Goal: Transaction & Acquisition: Purchase product/service

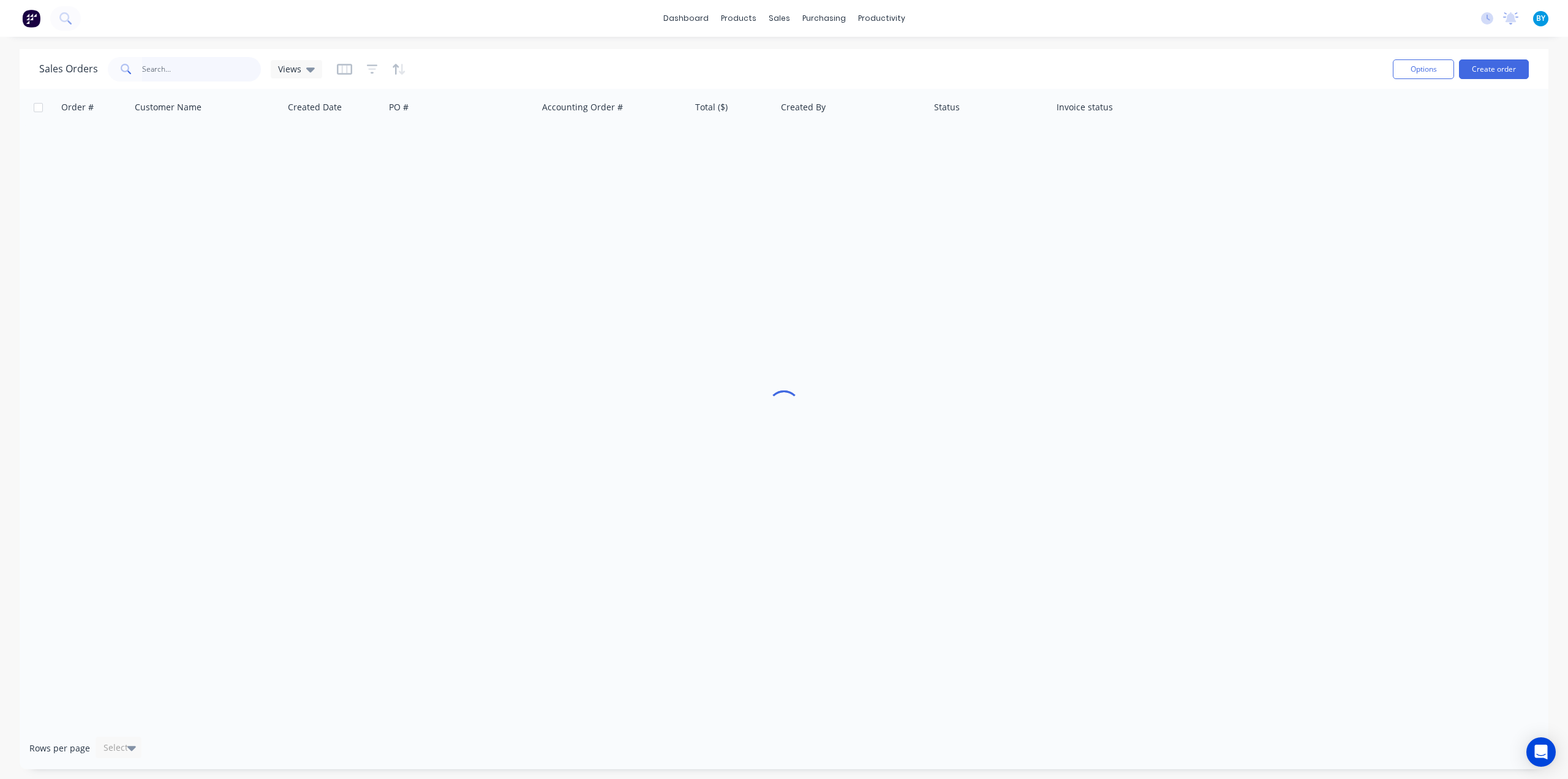
click at [151, 70] on input "text" at bounding box center [201, 69] width 119 height 24
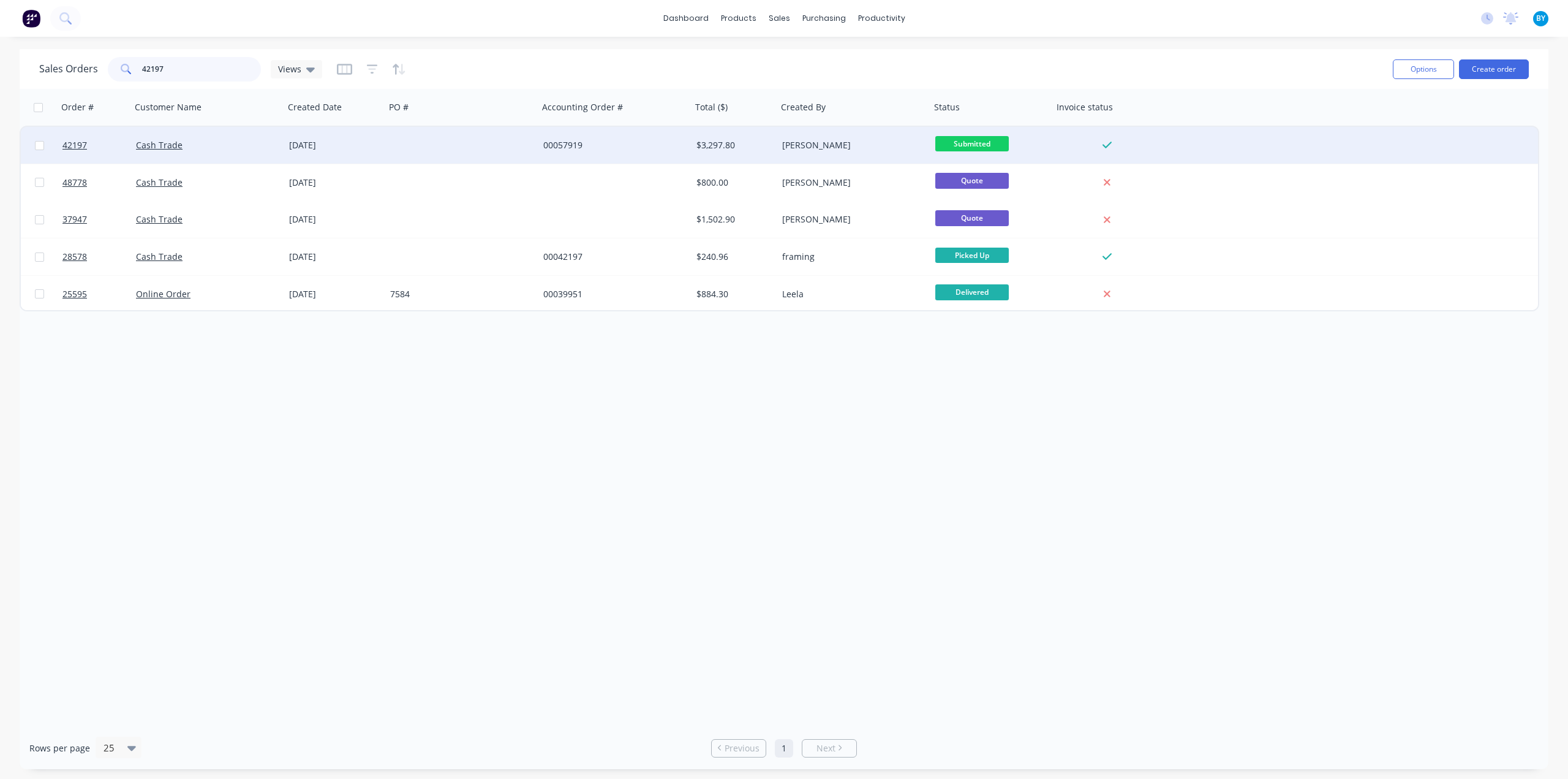
type input "42197"
click at [229, 154] on div "Cash Trade" at bounding box center [208, 145] width 154 height 37
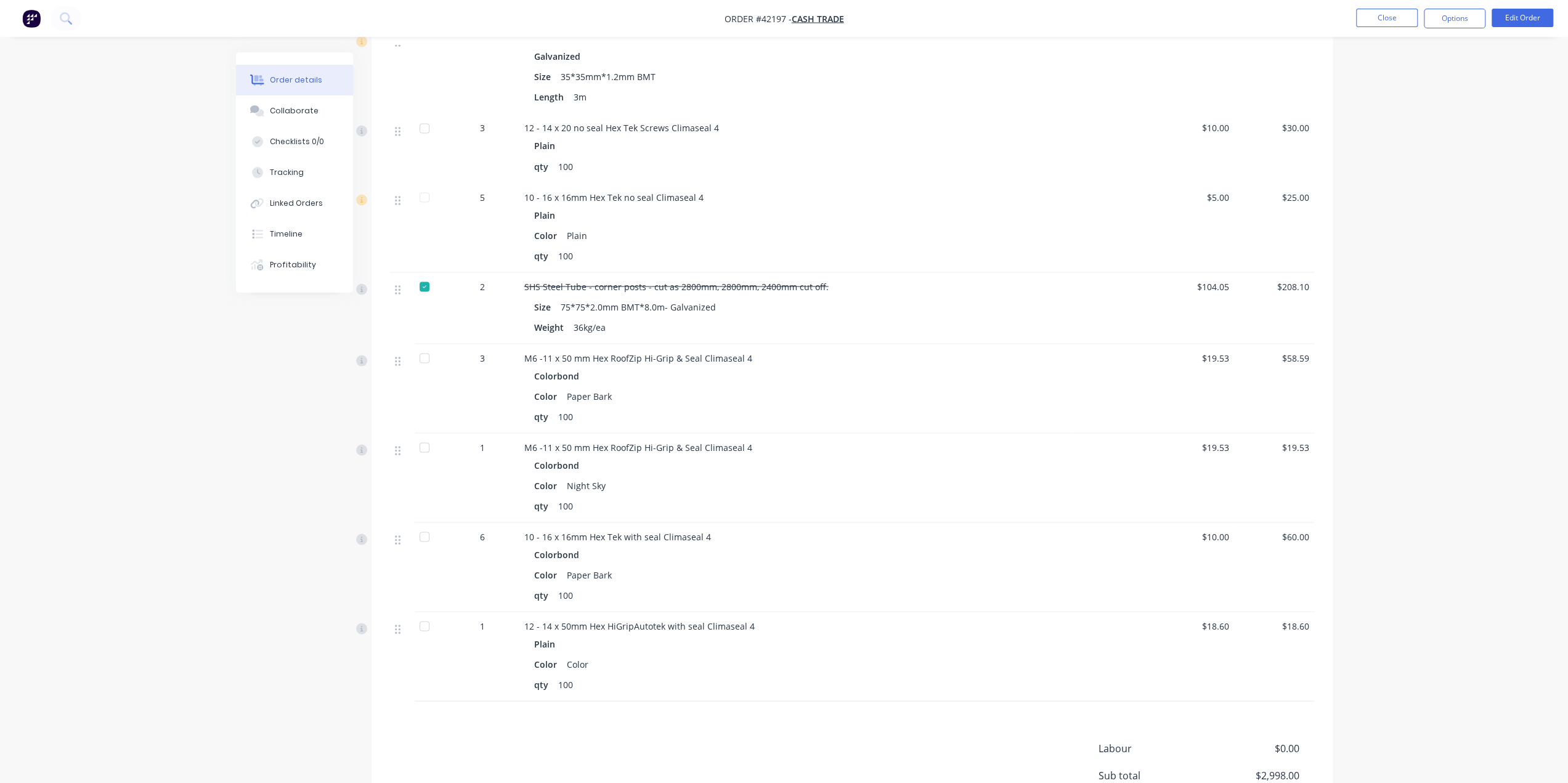
scroll to position [2304, 0]
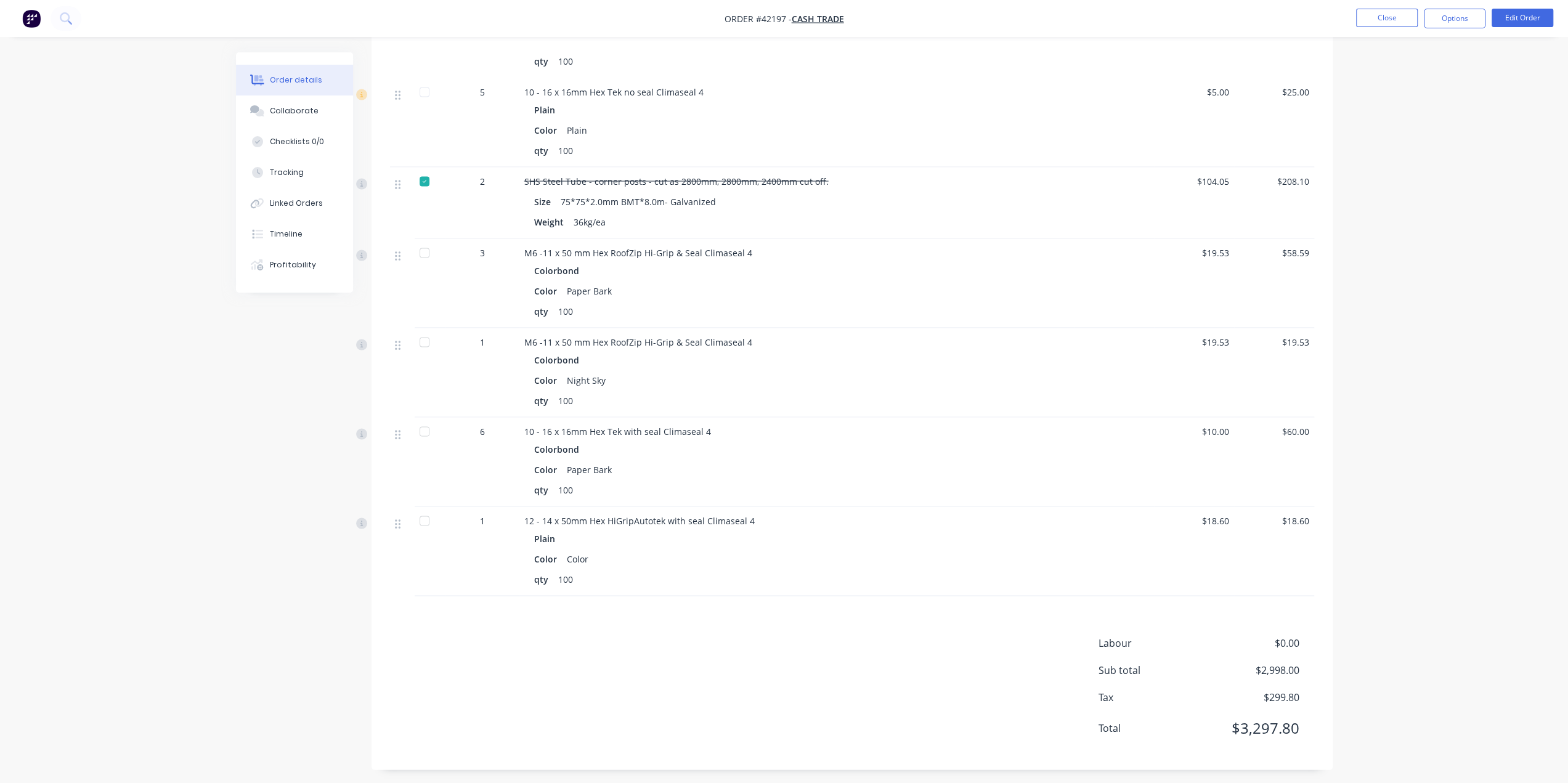
drag, startPoint x: 85, startPoint y: 417, endPoint x: 84, endPoint y: 409, distance: 8.1
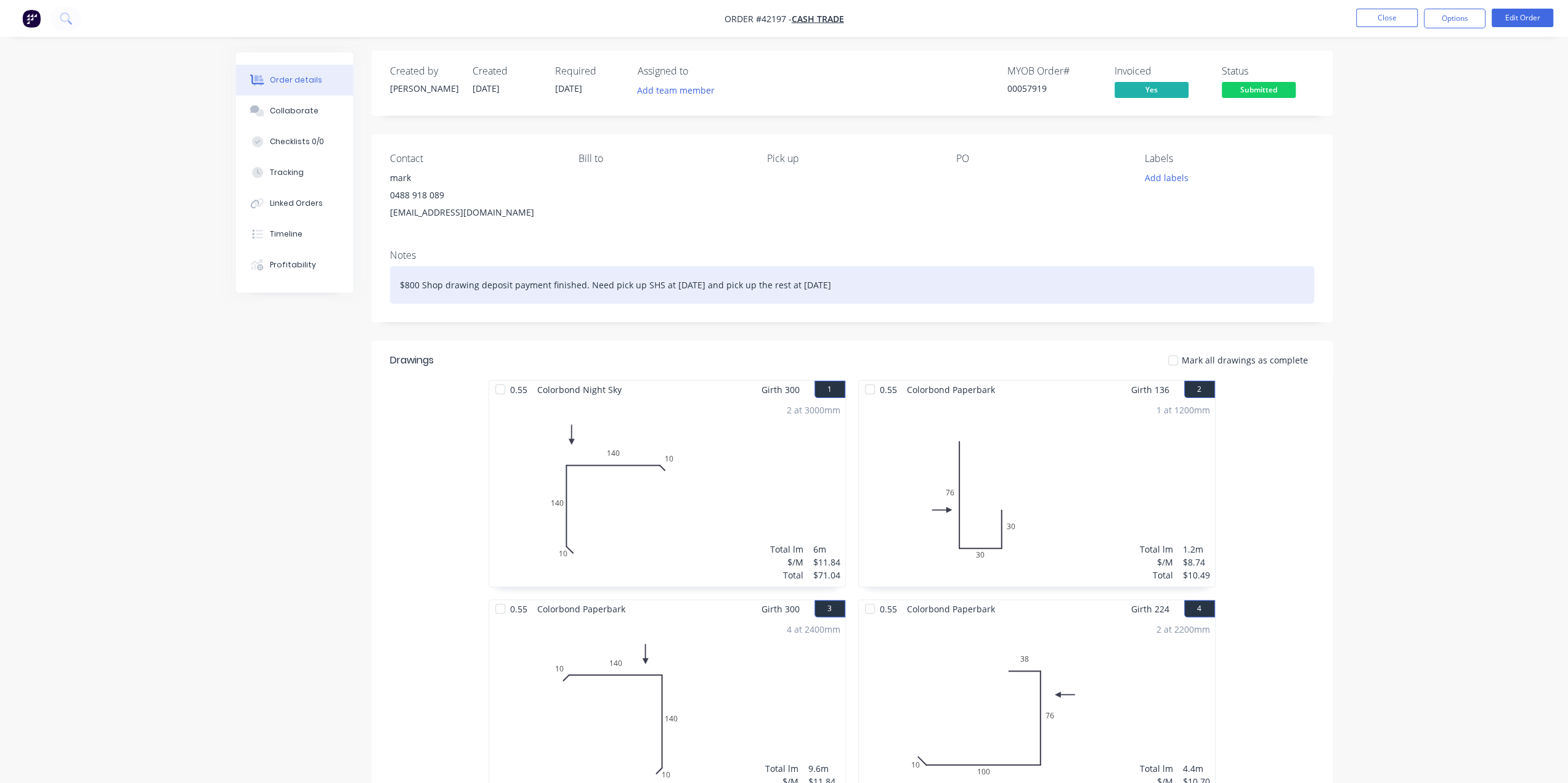
scroll to position [0, 0]
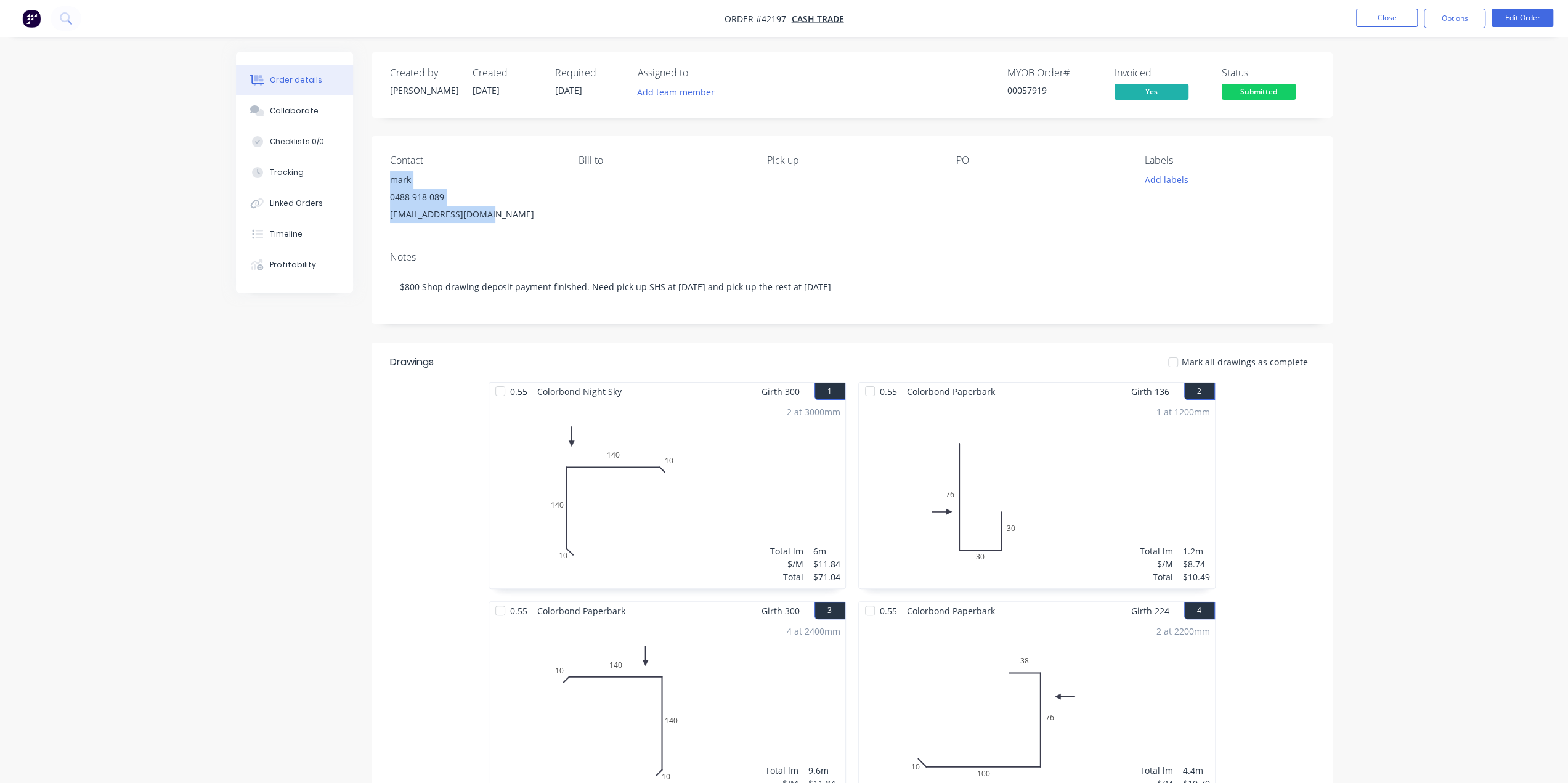
drag, startPoint x: 383, startPoint y: 183, endPoint x: 527, endPoint y: 239, distance: 154.5
click at [527, 239] on div "Contact mark 0488 918 089 tmblacky497@gmail.com Bill to Pick up PO Labels Add l…" at bounding box center [852, 189] width 961 height 105
copy div "mark 0488 918 089 [EMAIL_ADDRESS][DOMAIN_NAME]"
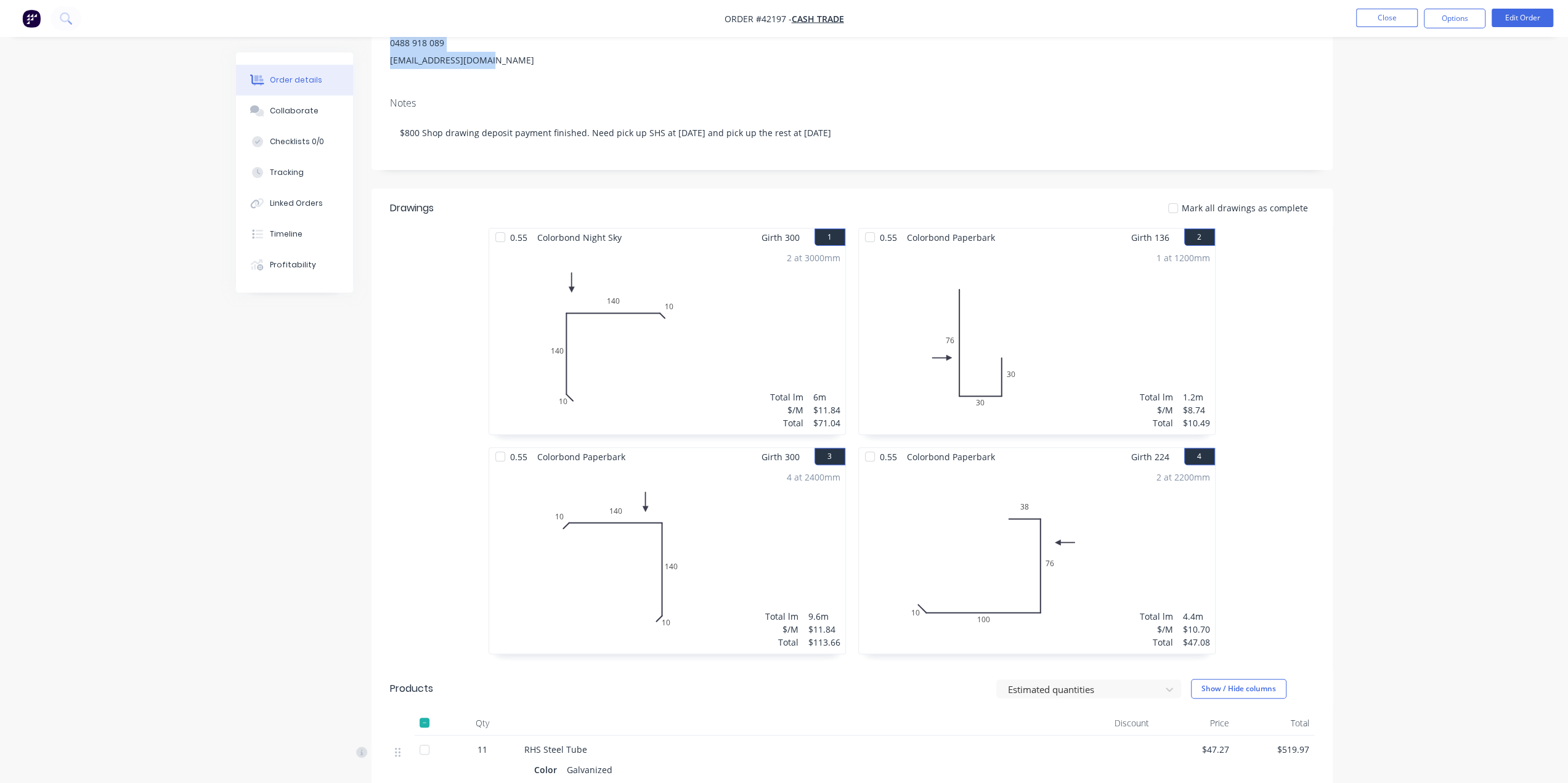
scroll to position [308, 0]
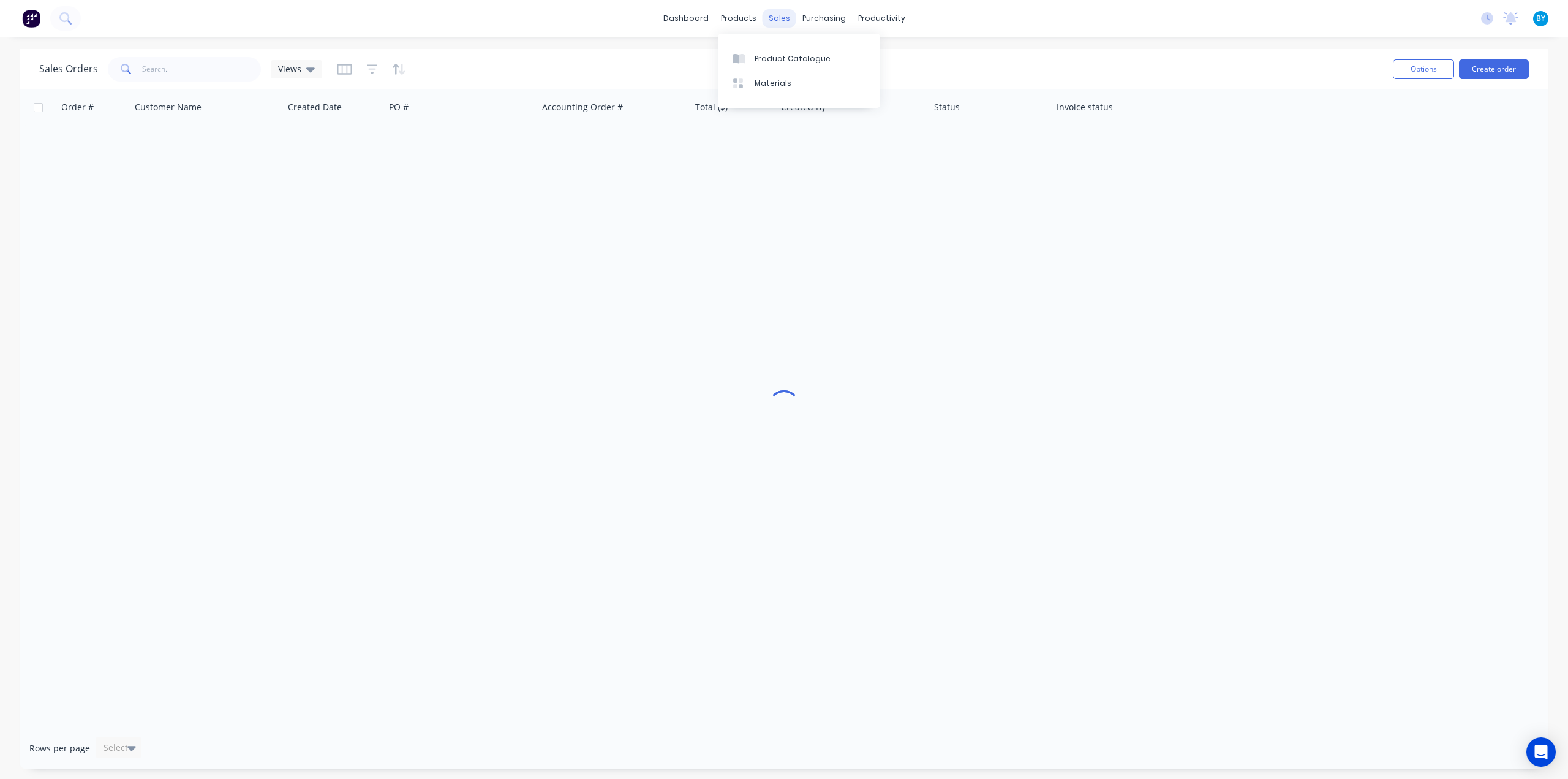
click at [766, 18] on div "sales" at bounding box center [779, 18] width 33 height 18
click at [782, 16] on div "sales" at bounding box center [779, 18] width 33 height 18
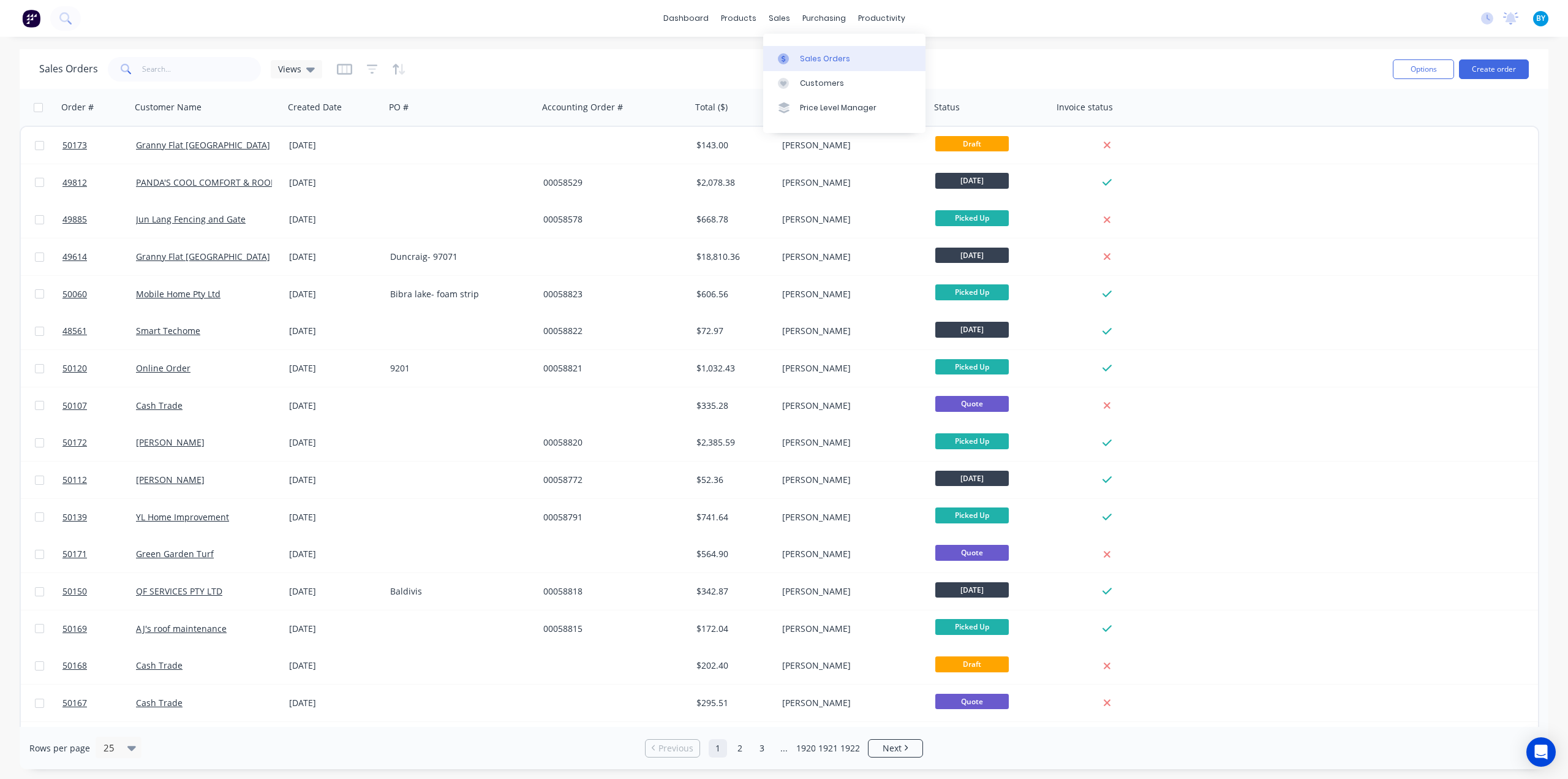
click at [817, 54] on div "Sales Orders" at bounding box center [826, 59] width 51 height 11
click at [775, 17] on div "sales" at bounding box center [779, 18] width 33 height 18
click at [795, 51] on link "Sales Orders" at bounding box center [845, 58] width 163 height 24
click at [1450, 77] on button "Options" at bounding box center [1423, 70] width 61 height 20
click at [1204, 49] on div "Sales Orders Views Options Change Status Archive Export Create order" at bounding box center [784, 69] width 1529 height 40
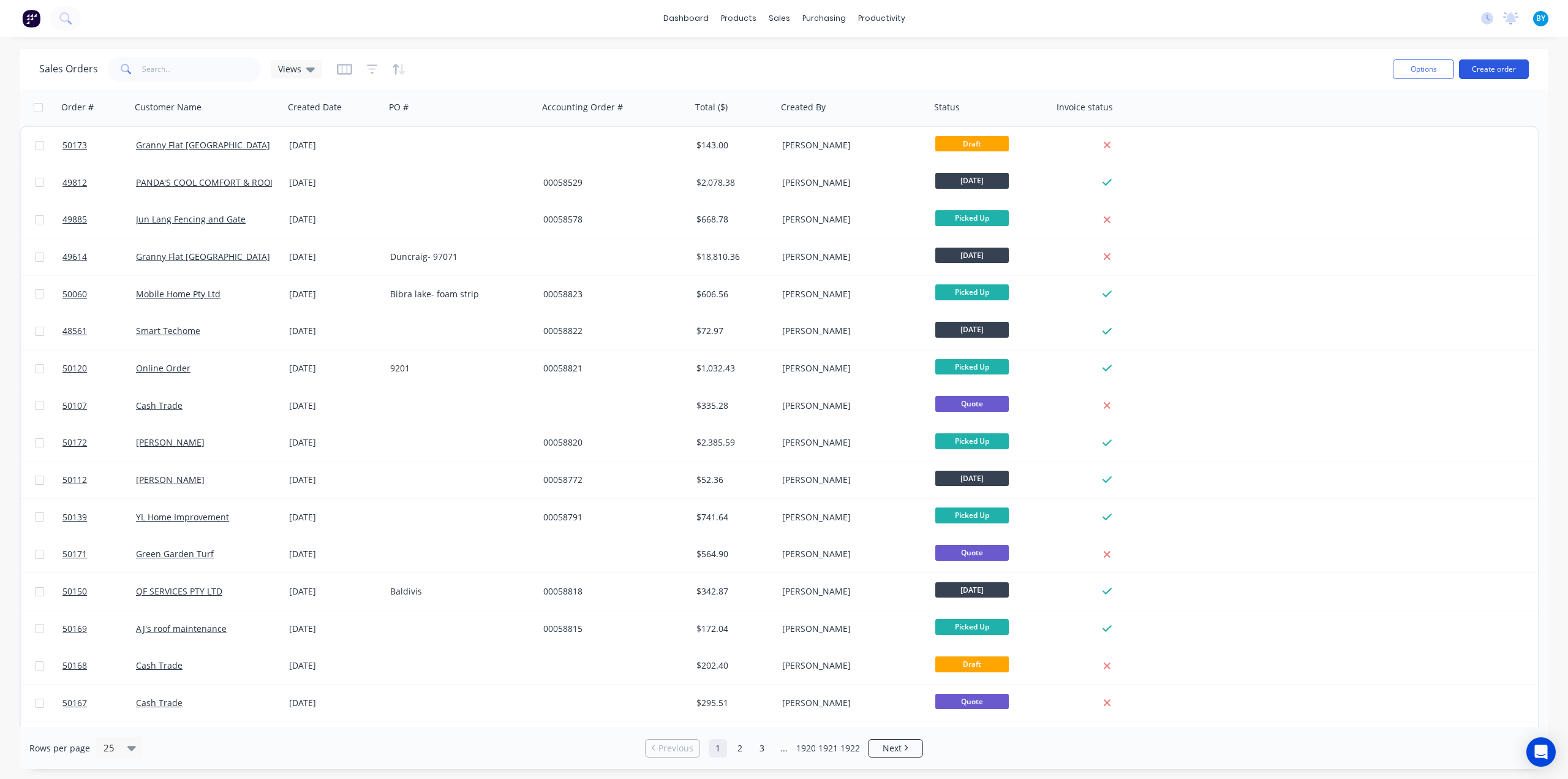
click at [1497, 66] on button "Create order" at bounding box center [1494, 70] width 70 height 20
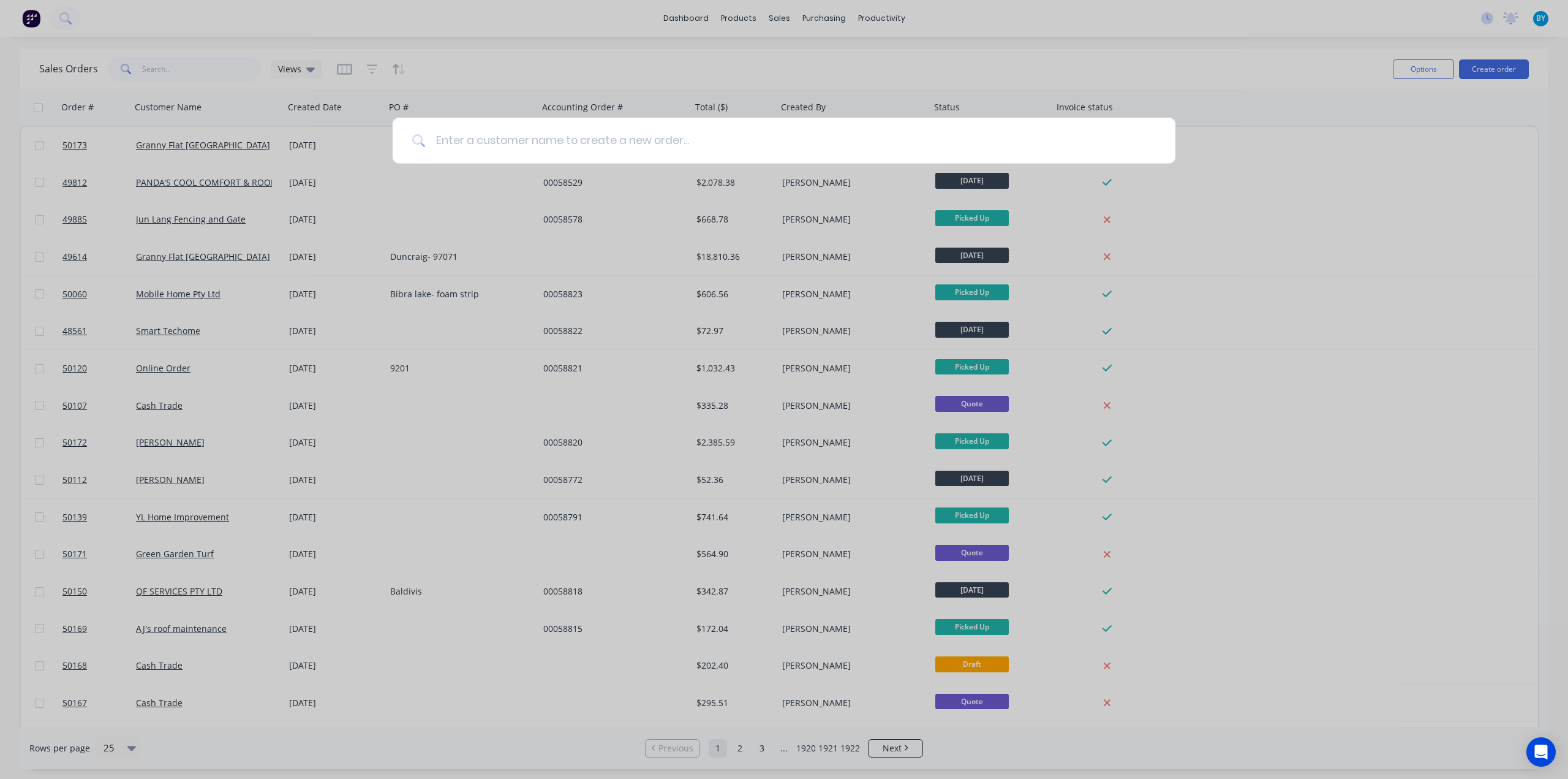
click at [555, 136] on input at bounding box center [790, 140] width 730 height 46
type input "c"
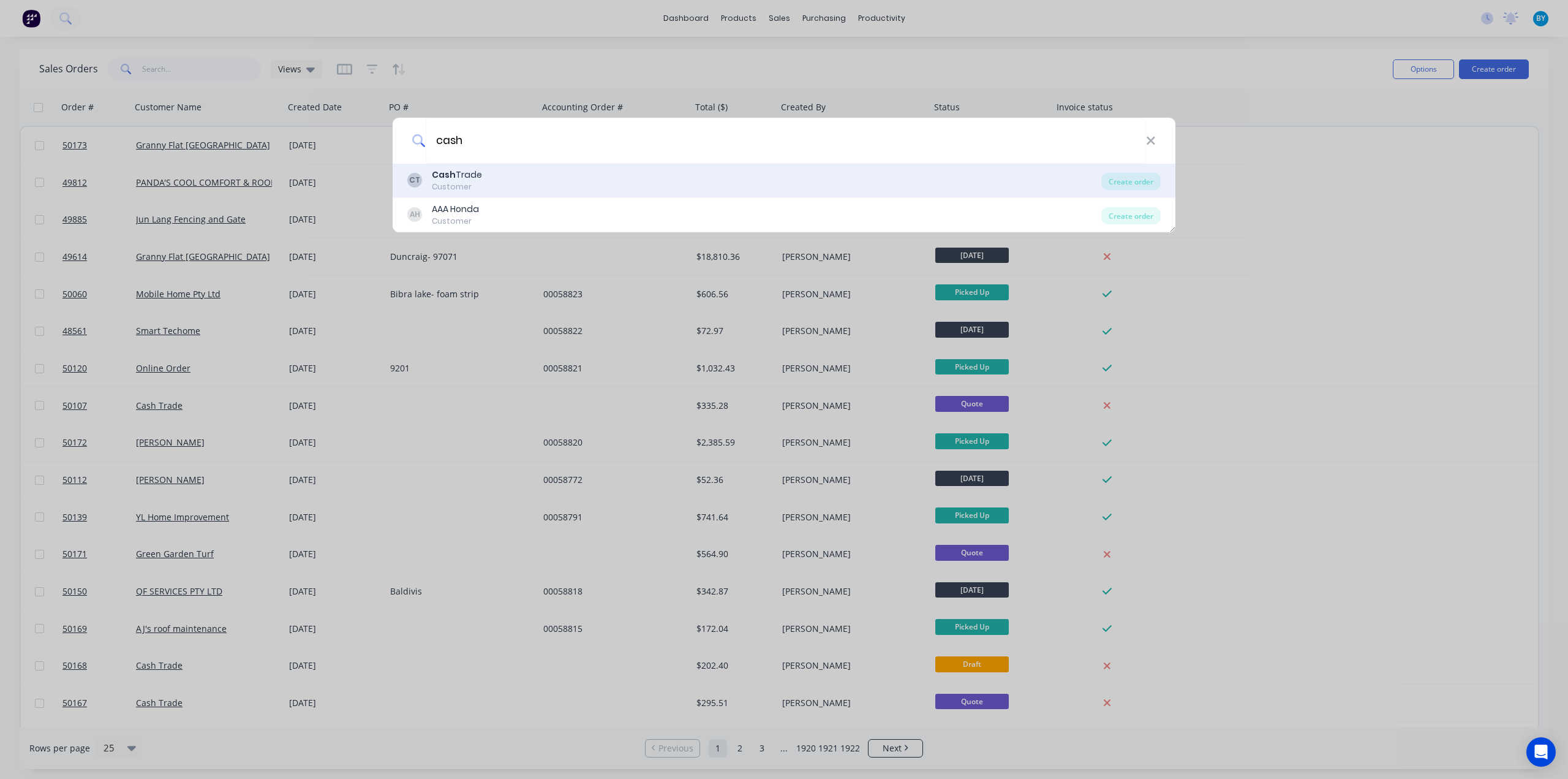
type input "cash"
click at [445, 173] on b "Cash" at bounding box center [443, 175] width 23 height 13
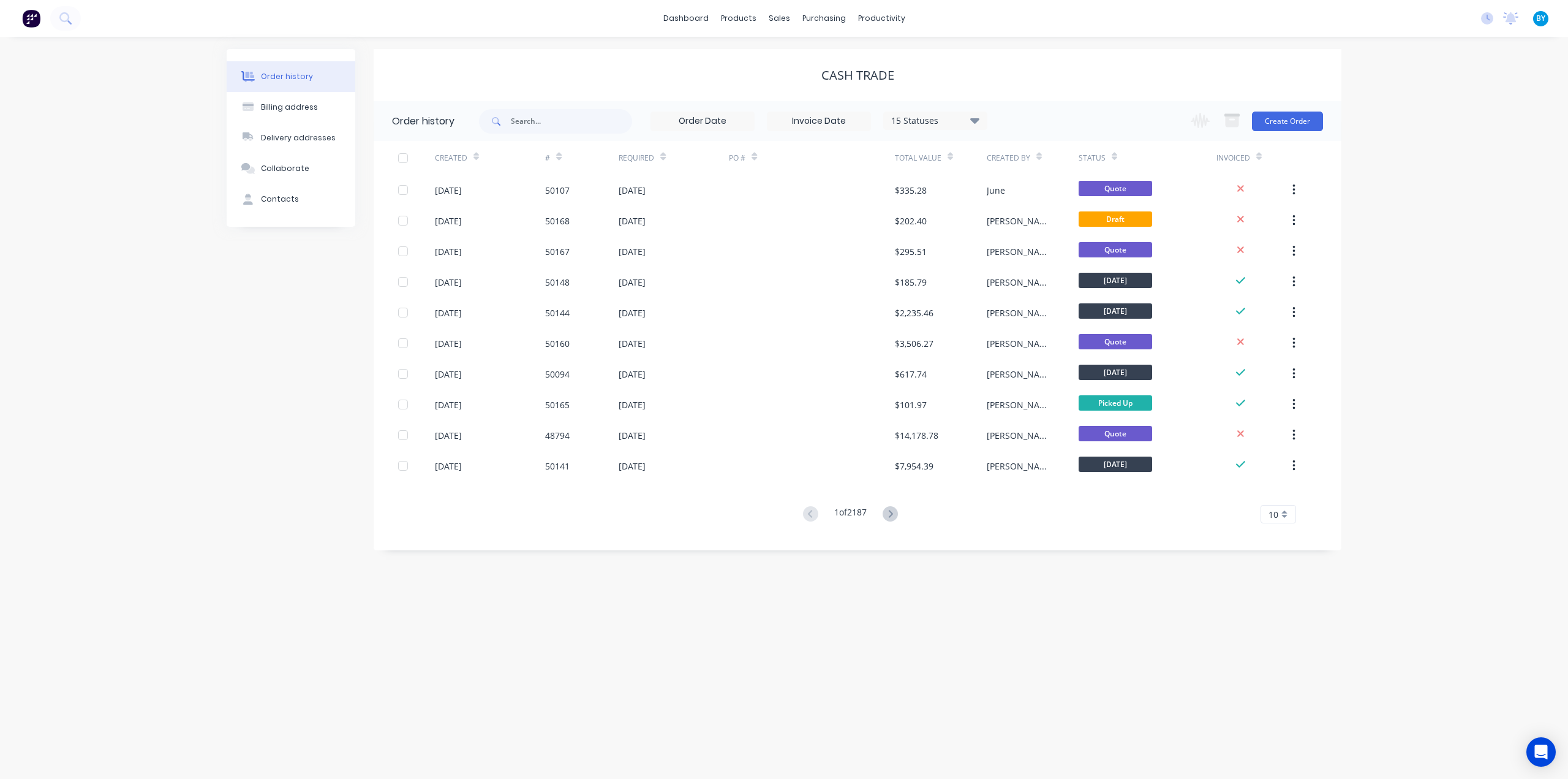
click at [1344, 168] on div "Order history Billing address Delivery addresses Collaborate Contacts Cash Trad…" at bounding box center [784, 408] width 1568 height 742
click at [1254, 119] on button "Create Order" at bounding box center [1287, 121] width 71 height 20
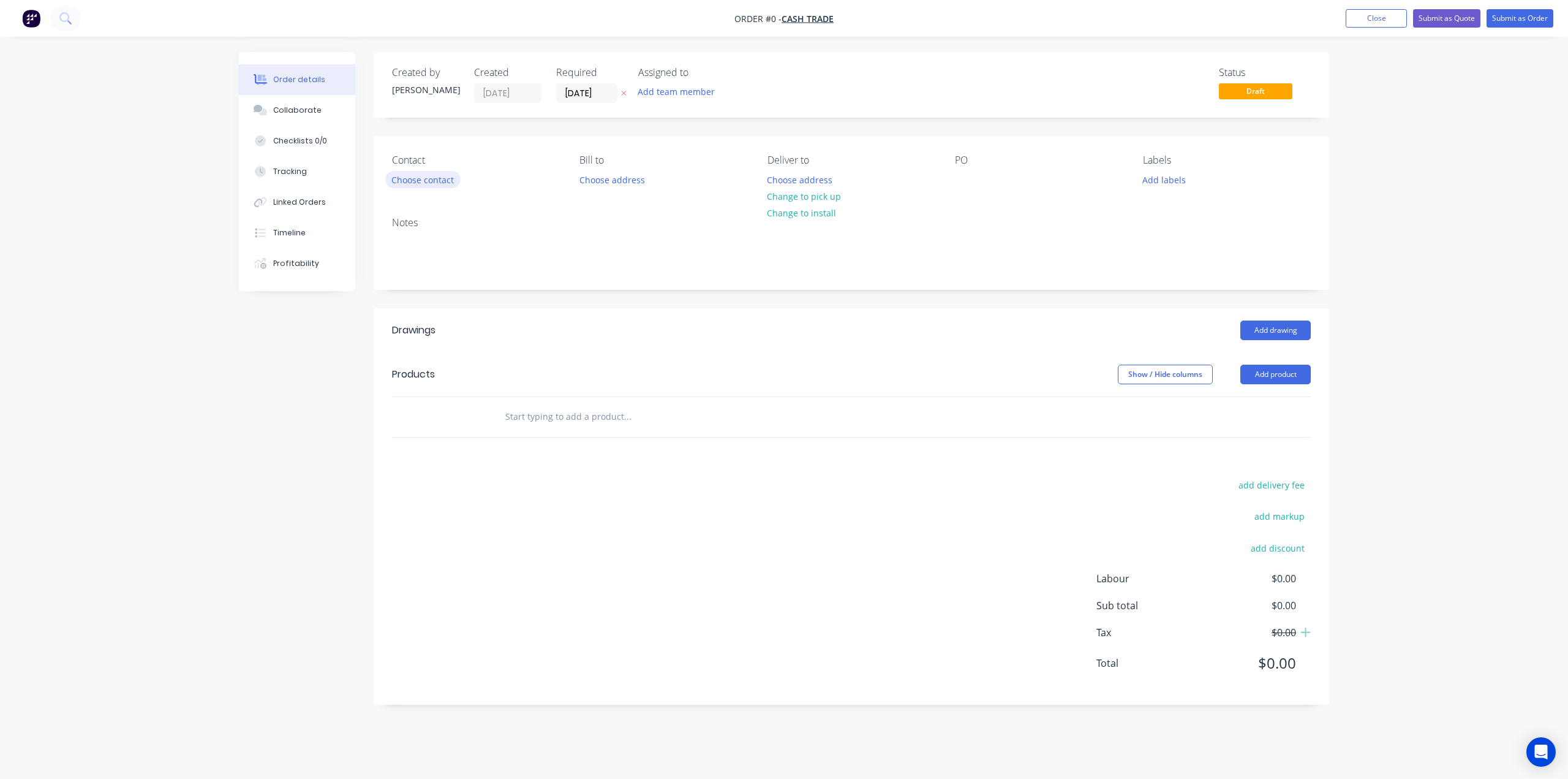
click at [403, 179] on button "Choose contact" at bounding box center [423, 179] width 75 height 16
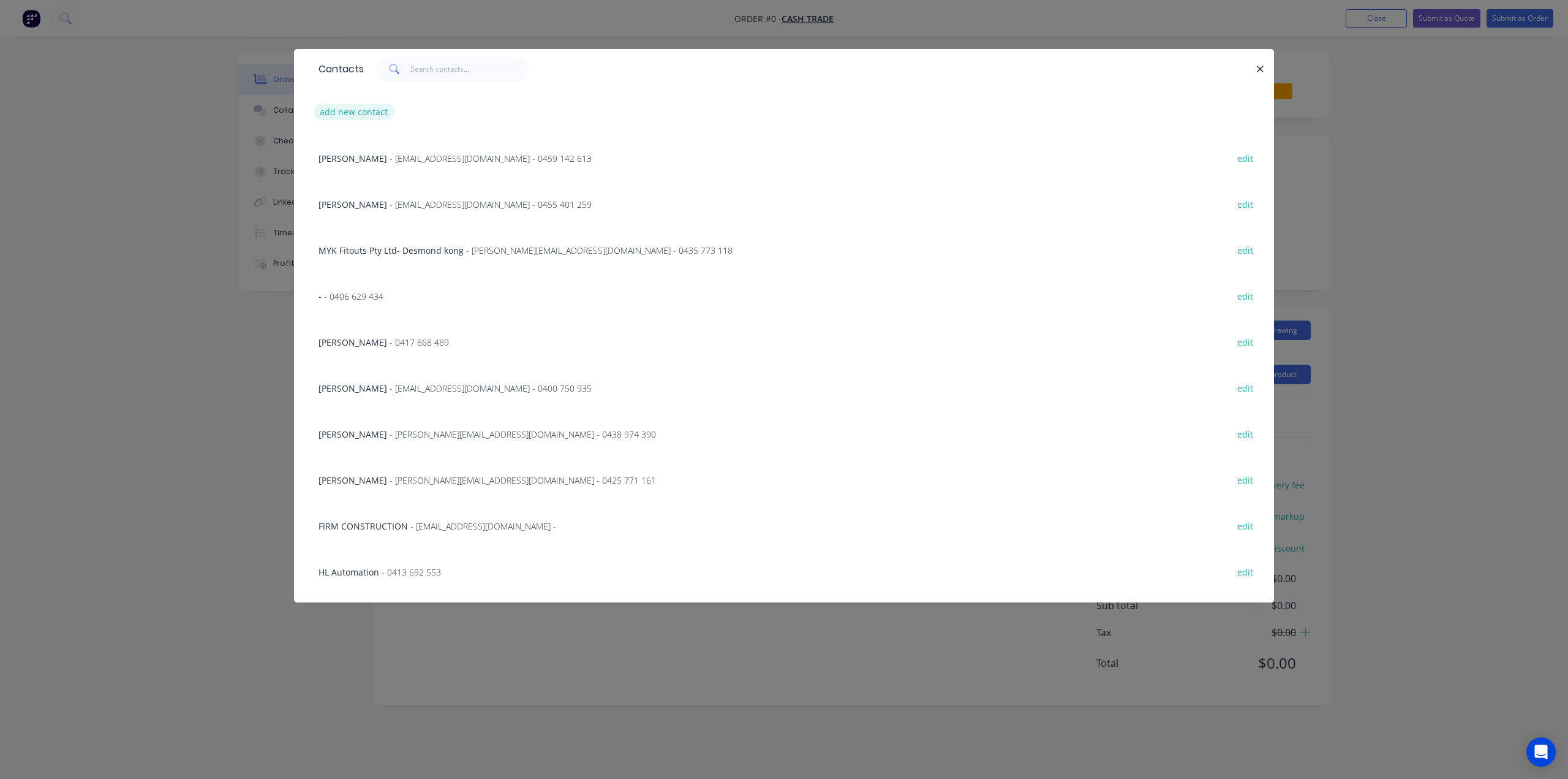
click at [353, 114] on button "add new contact" at bounding box center [354, 112] width 81 height 16
select select "AU"
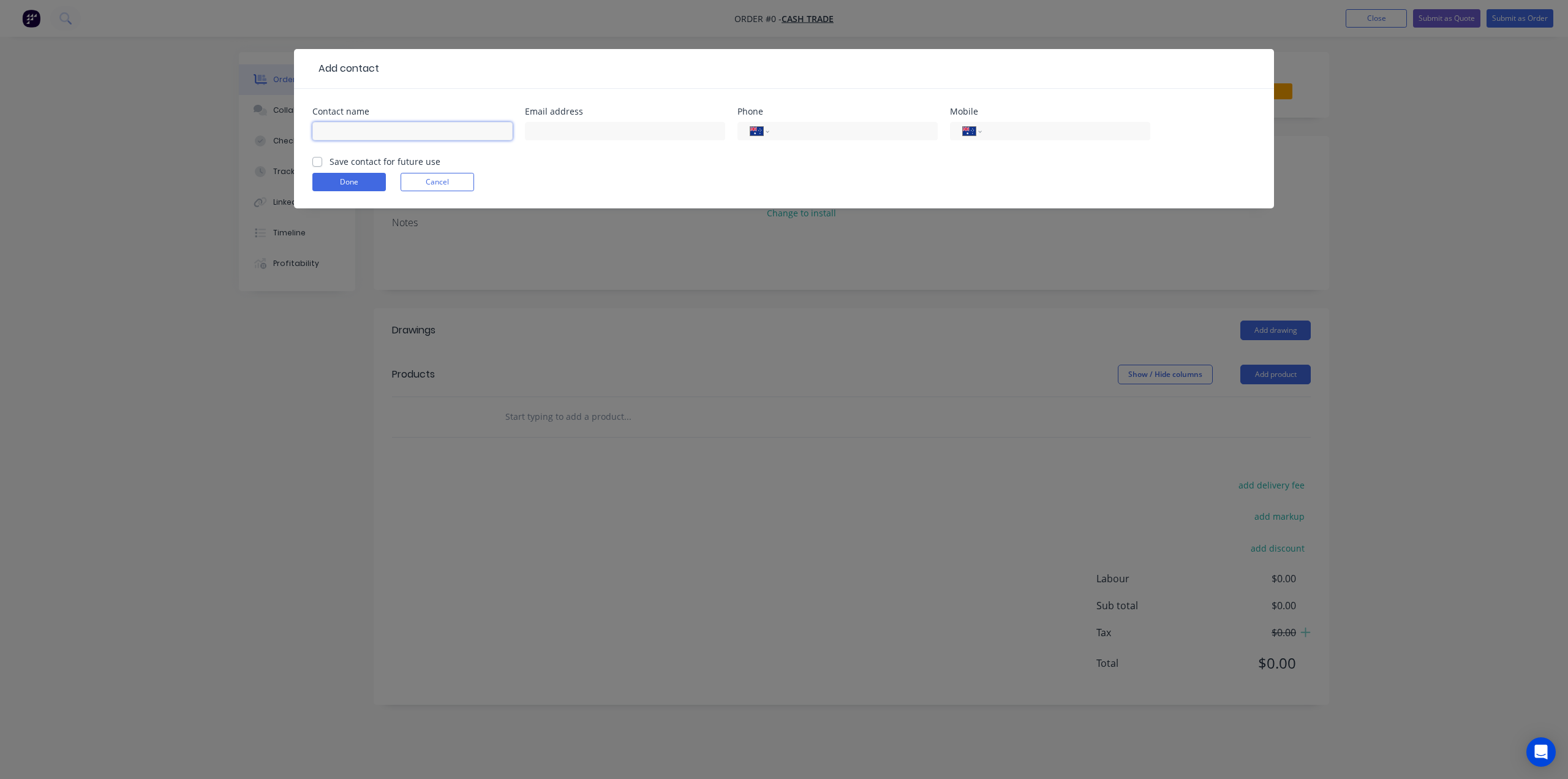
click at [397, 135] on input "text" at bounding box center [413, 131] width 201 height 18
paste input "mark 0488 918 089 [EMAIL_ADDRESS][DOMAIN_NAME]"
drag, startPoint x: 499, startPoint y: 130, endPoint x: 398, endPoint y: 135, distance: 101.1
click at [398, 135] on input "mark 0488 918 089 [EMAIL_ADDRESS][DOMAIN_NAME]" at bounding box center [413, 131] width 201 height 18
type input "mark 0488 918 089"
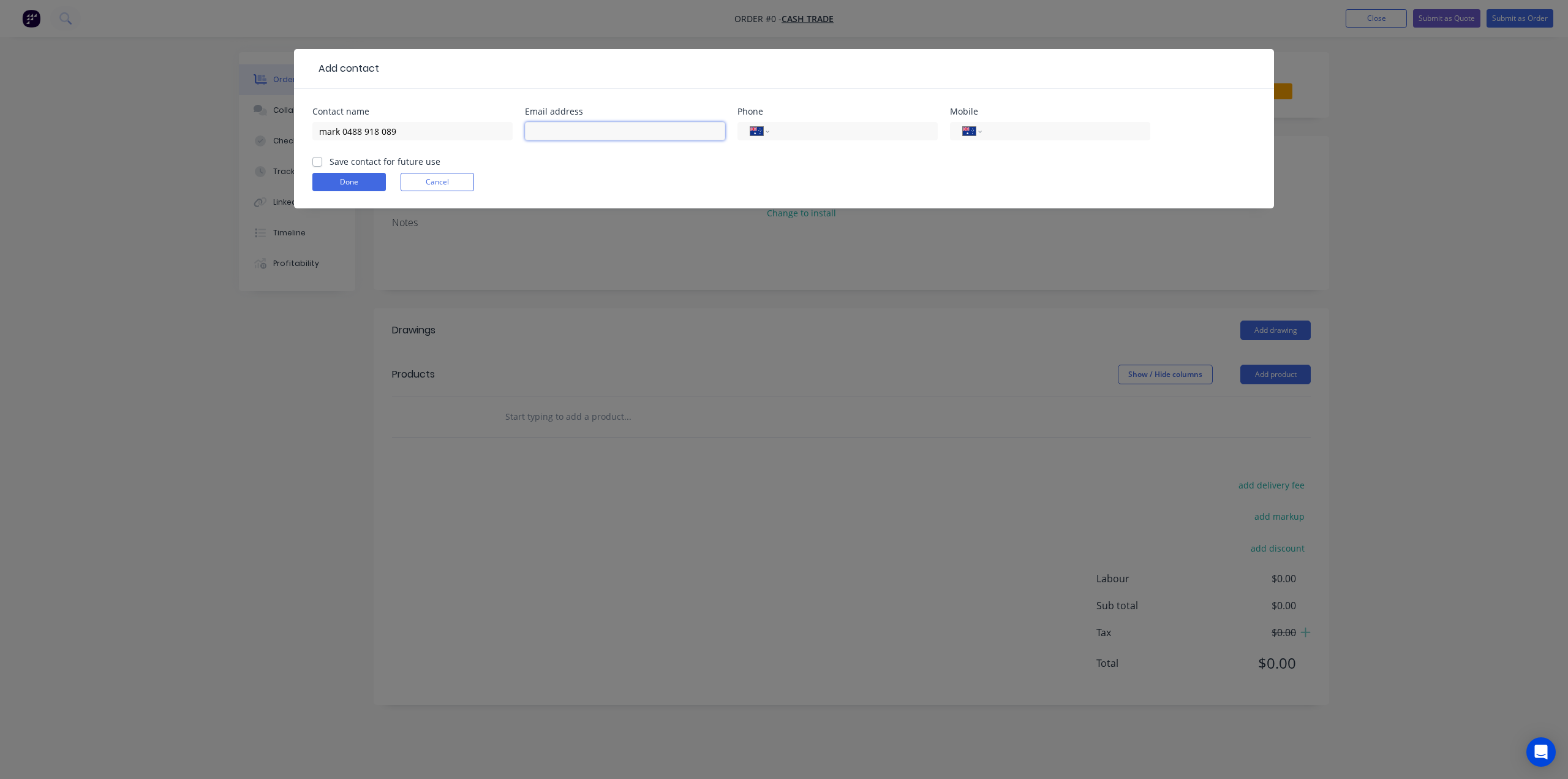
click at [597, 130] on input "text" at bounding box center [625, 131] width 201 height 18
paste input "[EMAIL_ADDRESS][DOMAIN_NAME]"
type input "[EMAIL_ADDRESS][DOMAIN_NAME]"
drag, startPoint x: 434, startPoint y: 132, endPoint x: 342, endPoint y: 128, distance: 92.1
click at [342, 128] on input "mark 0488 918 089" at bounding box center [413, 131] width 201 height 18
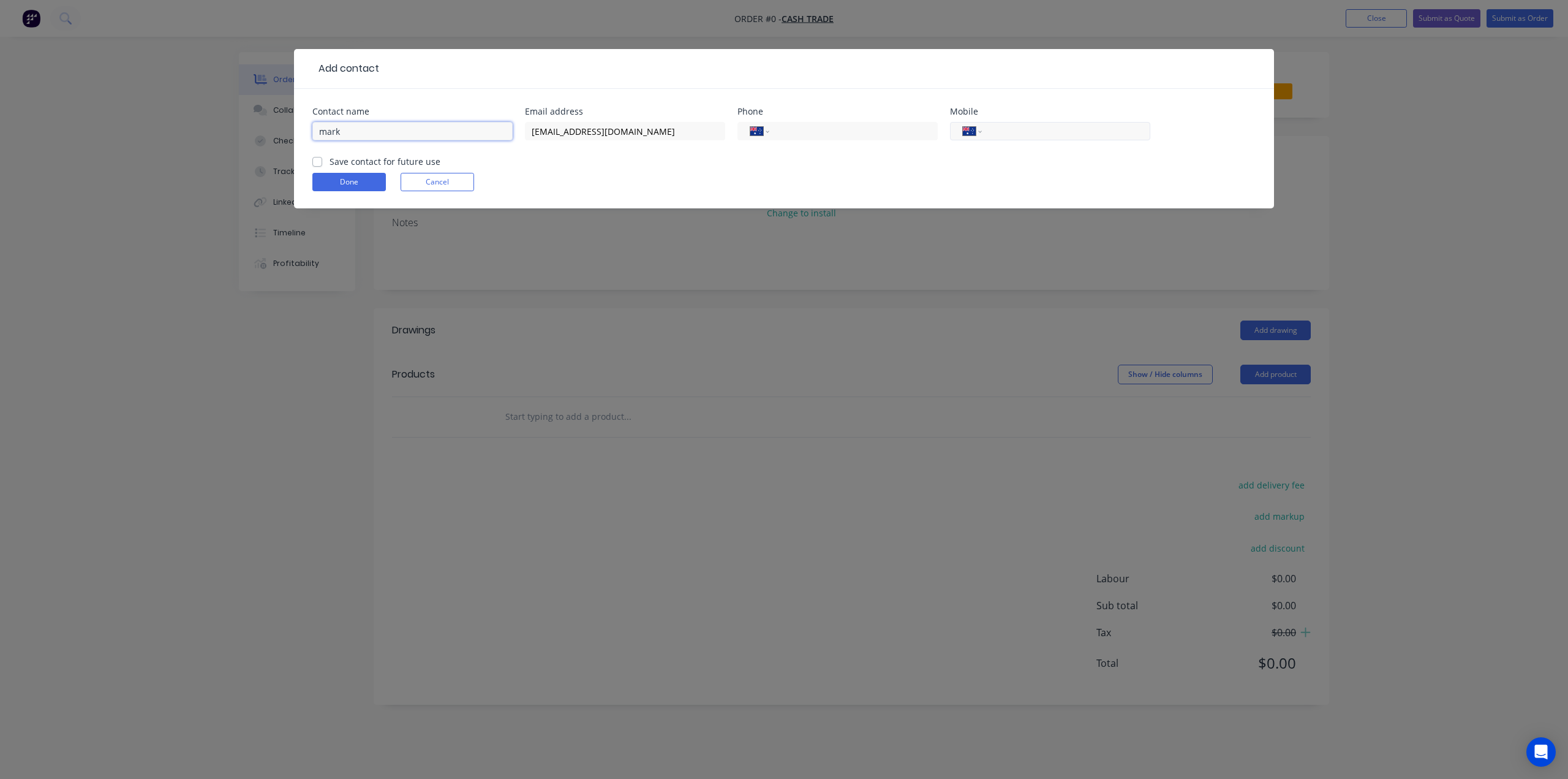
type input "mark"
click at [1033, 130] on input "tel" at bounding box center [1064, 132] width 147 height 14
paste input "0488 918 089"
type input "0488 918 089"
click at [358, 184] on button "Done" at bounding box center [349, 182] width 73 height 18
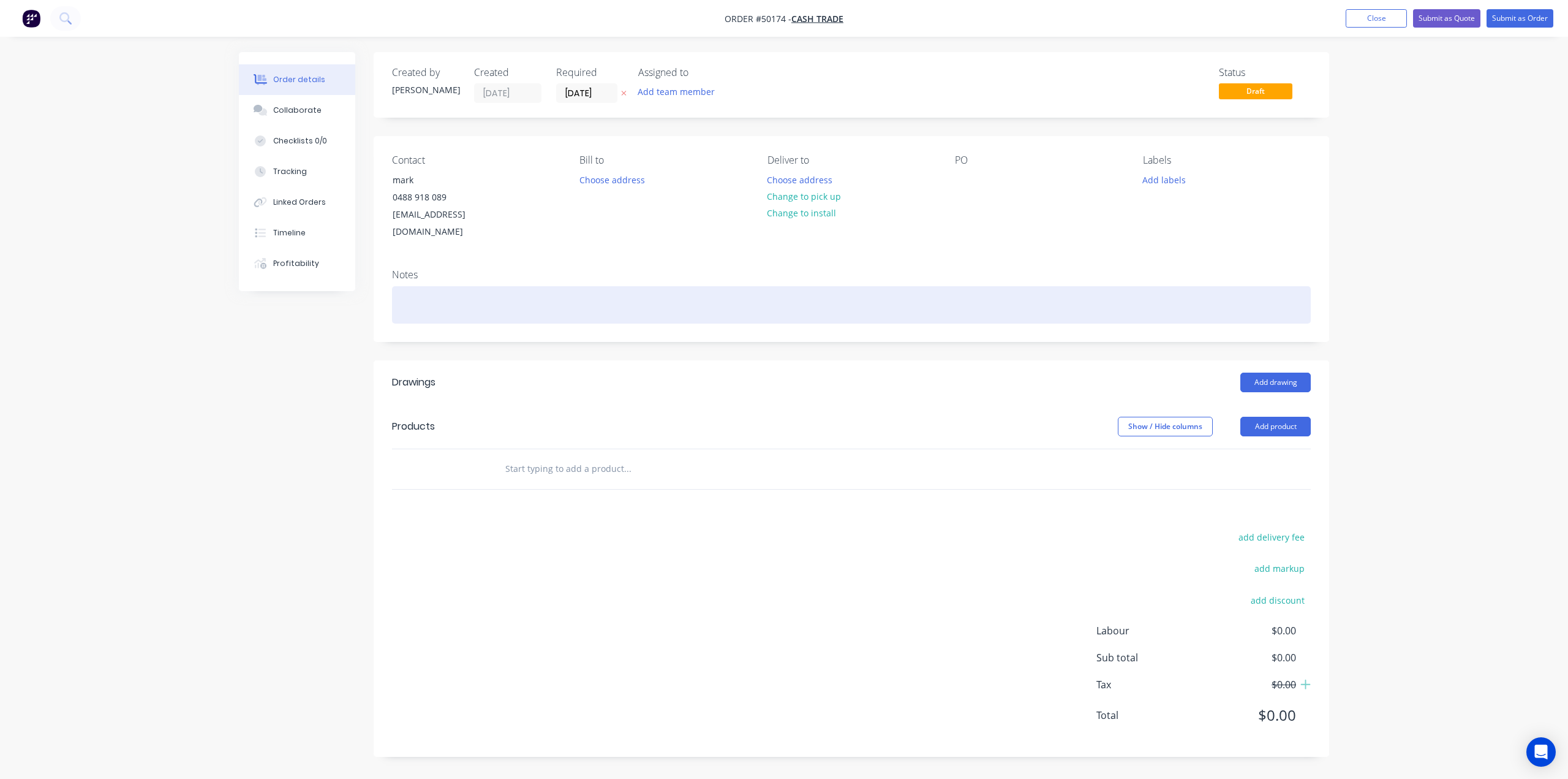
click at [751, 286] on div at bounding box center [851, 305] width 919 height 37
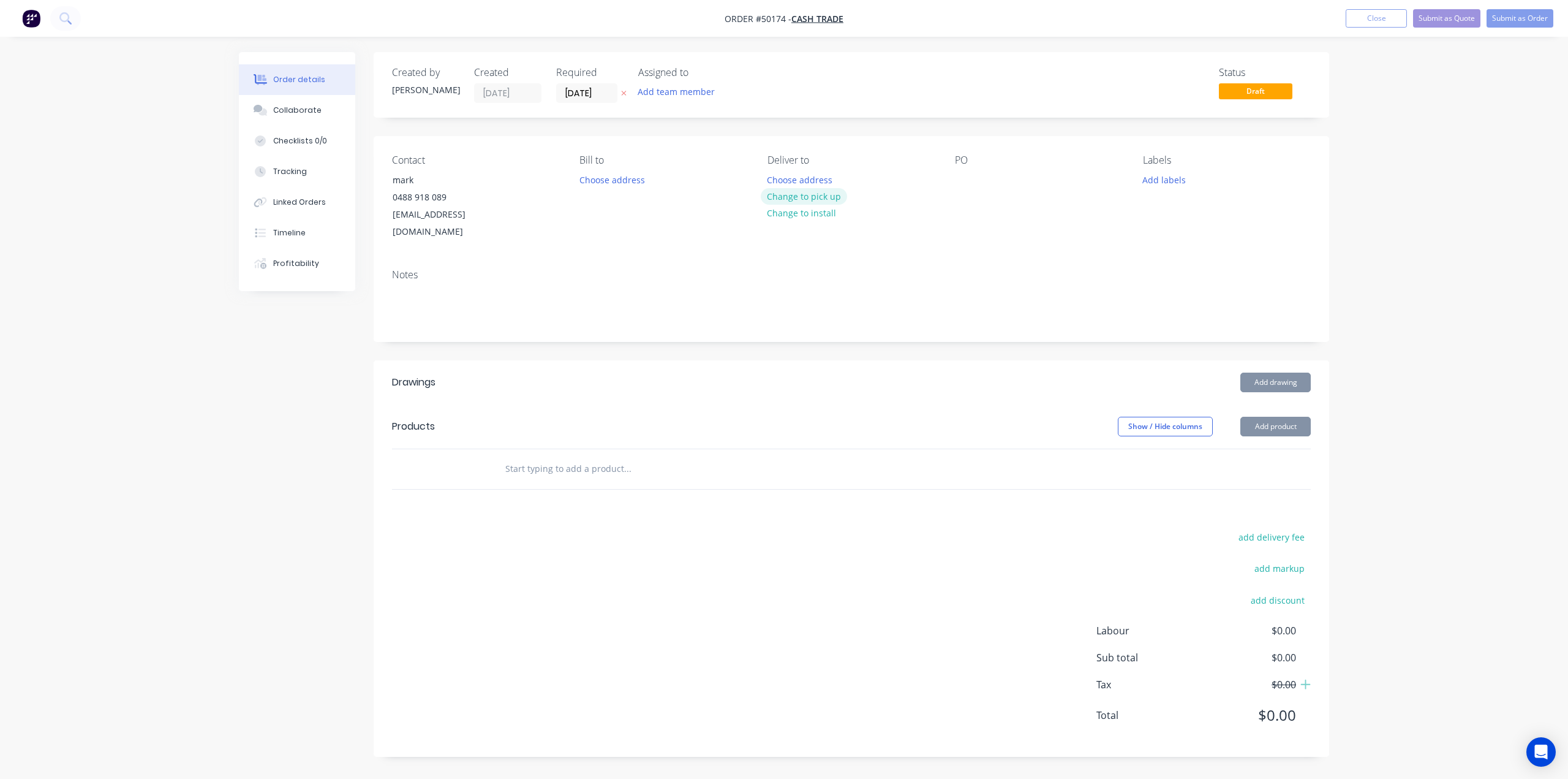
click at [827, 200] on button "Change to pick up" at bounding box center [804, 196] width 87 height 16
click at [999, 224] on div "Contact mark [PHONE_NUMBER] [EMAIL_ADDRESS][DOMAIN_NAME] [PERSON_NAME] to Choos…" at bounding box center [852, 198] width 956 height 123
click at [1274, 417] on button "Add product" at bounding box center [1275, 427] width 70 height 20
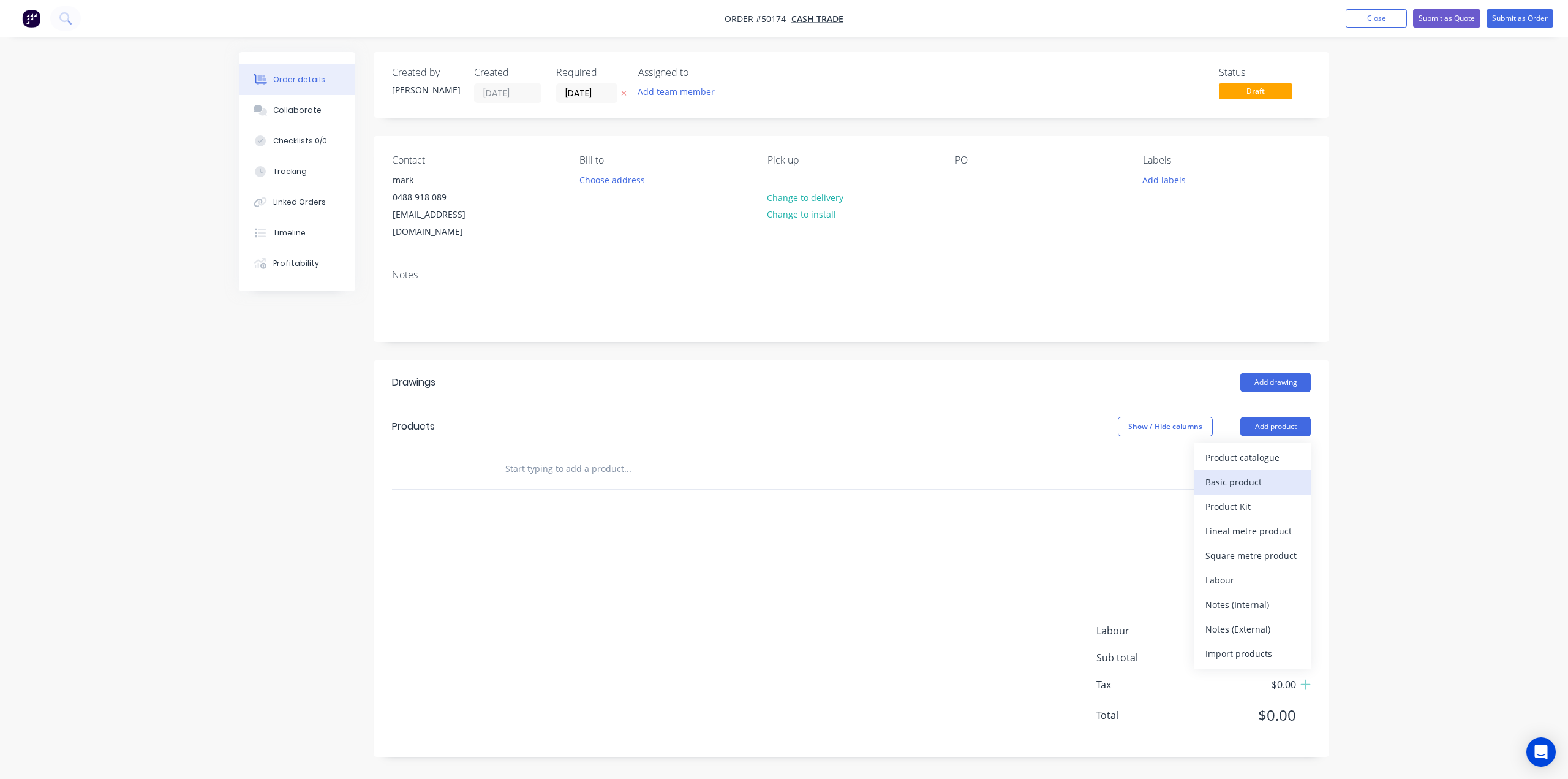
click at [1268, 474] on div "Basic product" at bounding box center [1253, 483] width 94 height 18
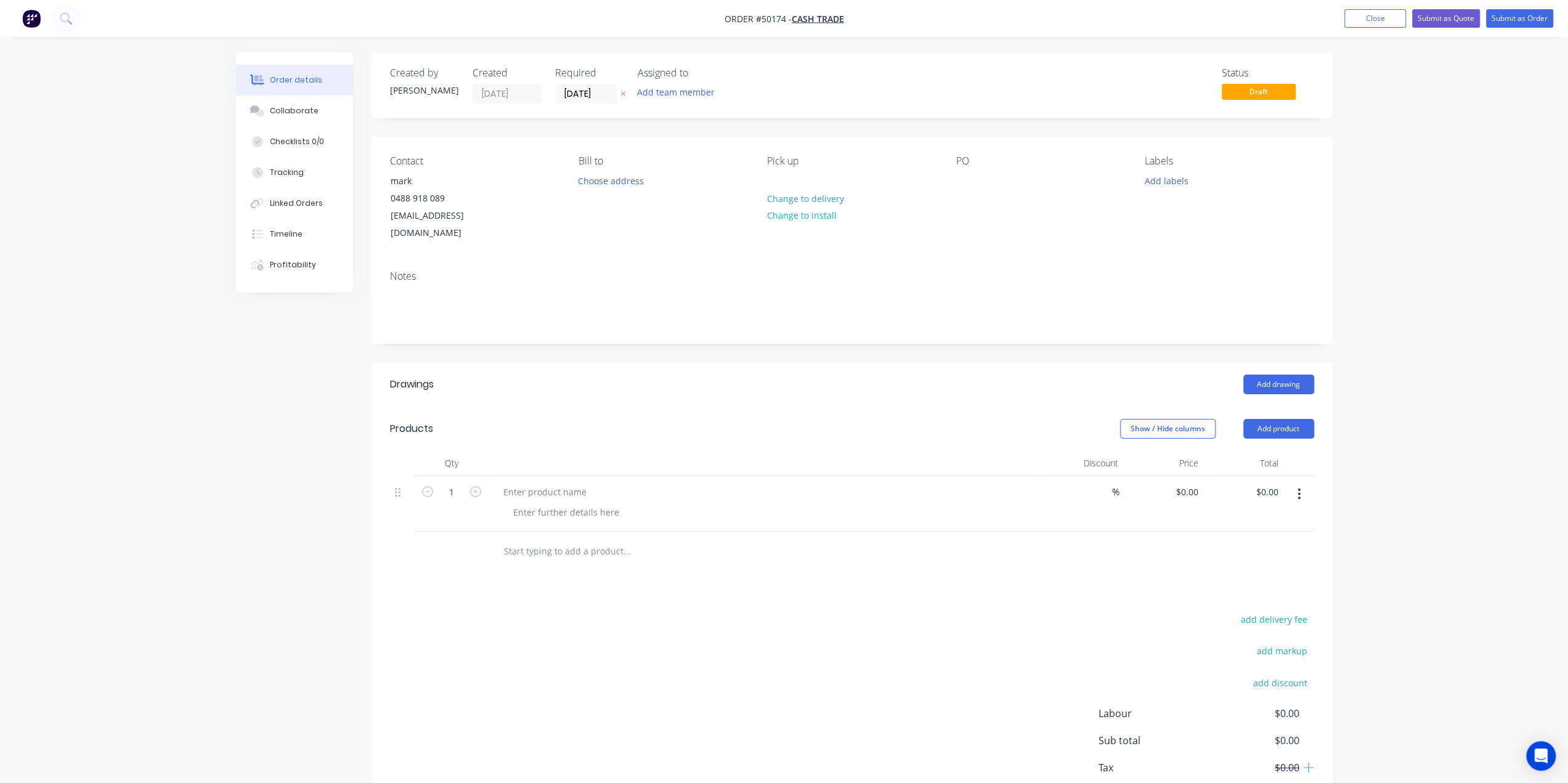
click at [940, 532] on div at bounding box center [851, 551] width 924 height 40
click at [532, 483] on div at bounding box center [544, 492] width 103 height 18
click at [1265, 483] on input "0.00" at bounding box center [1272, 492] width 24 height 18
type input "2270.73"
type input "$2,270.73"
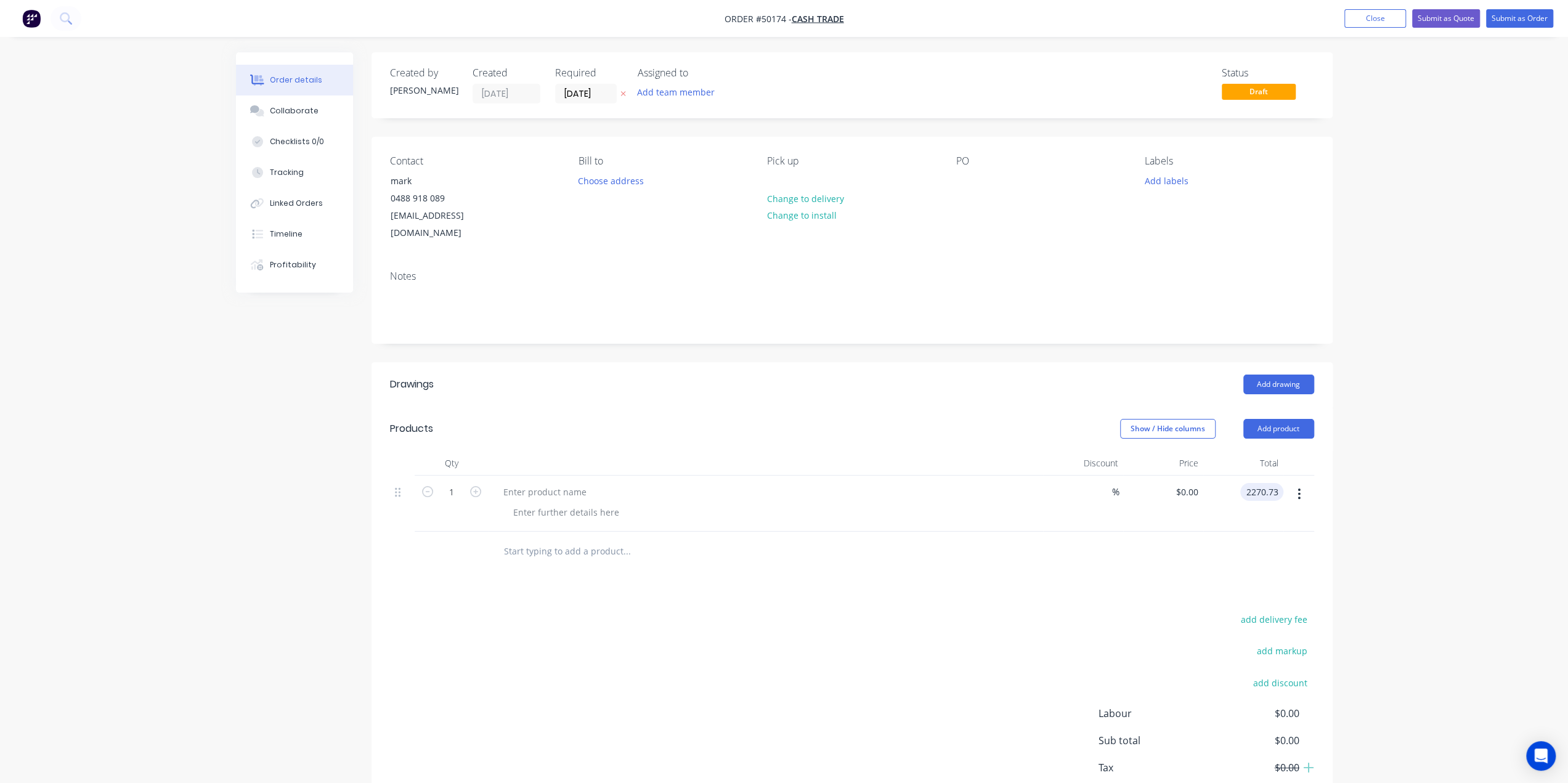
type input "$2,270.73"
click at [1140, 543] on div at bounding box center [851, 551] width 924 height 40
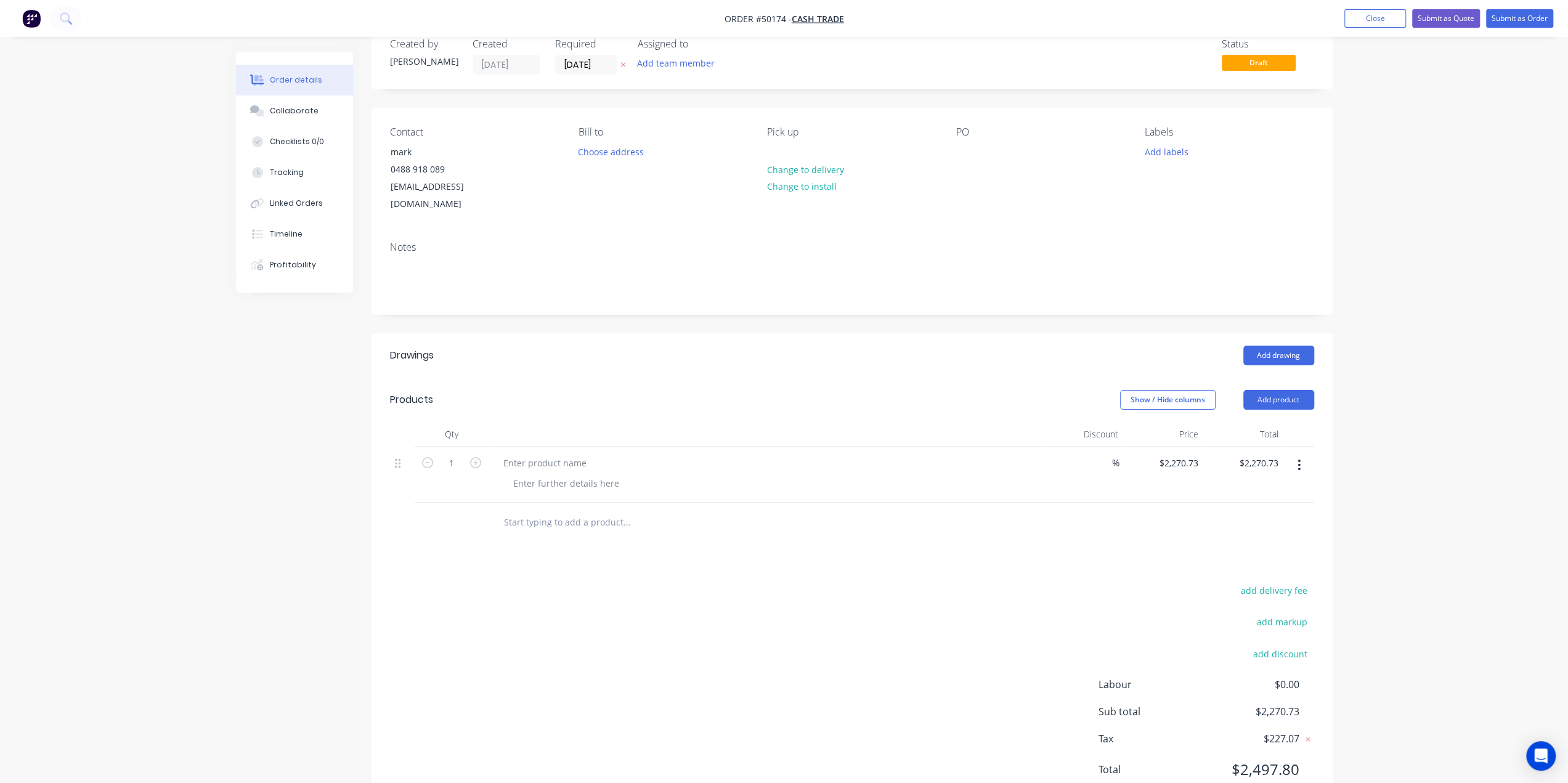
scroll to position [56, 0]
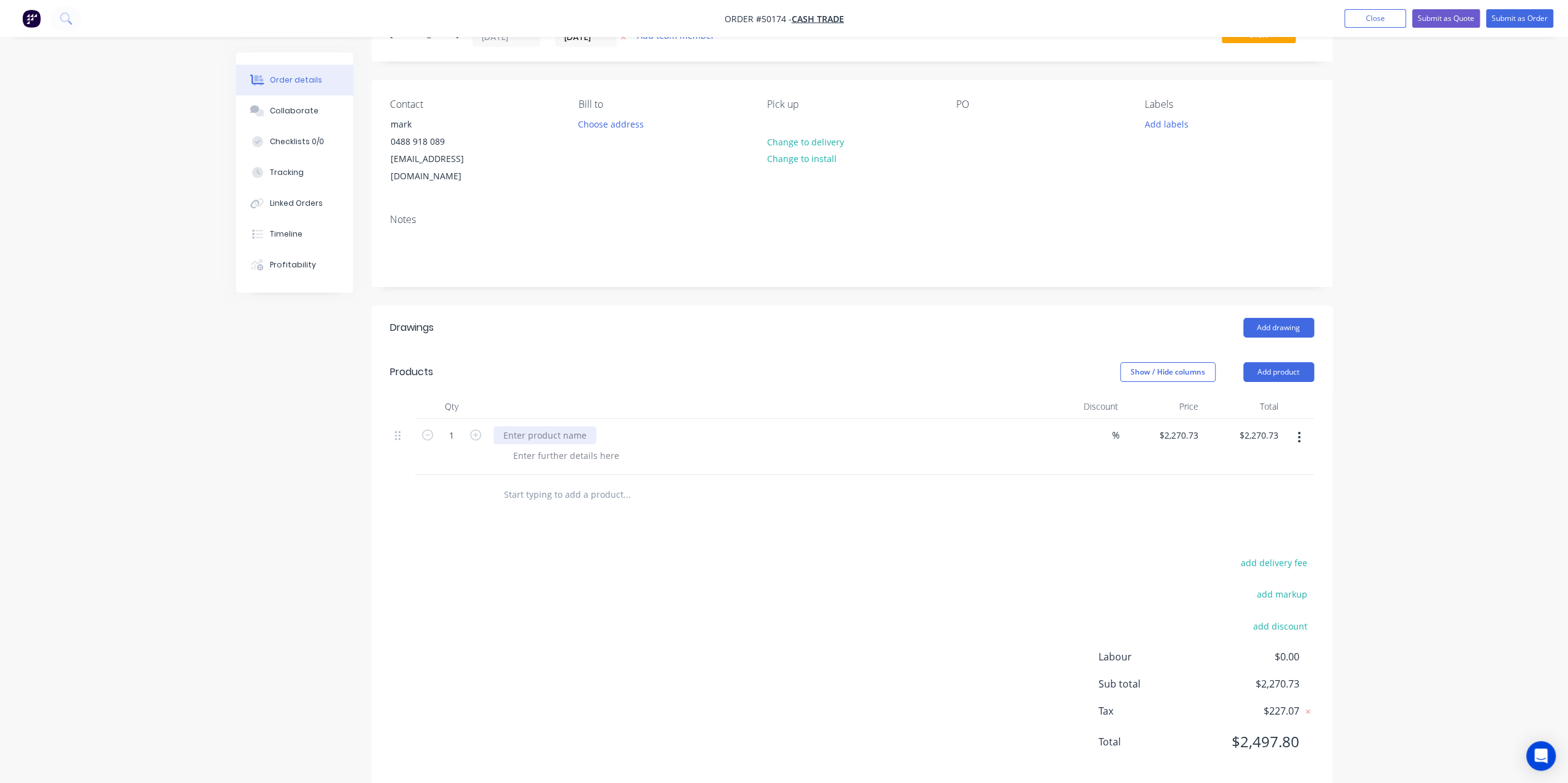
click at [521, 426] on div at bounding box center [544, 435] width 103 height 18
click at [612, 426] on div "Final Payment For Order #" at bounding box center [557, 435] width 128 height 18
click at [709, 510] on div "Drawings Add drawing Products Show / Hide columns Add product Qty Discount Pric…" at bounding box center [852, 544] width 961 height 478
click at [929, 570] on div "add delivery fee add markup add discount Labour $0.00 Sub total $2,270.73 Tax $…" at bounding box center [851, 659] width 924 height 211
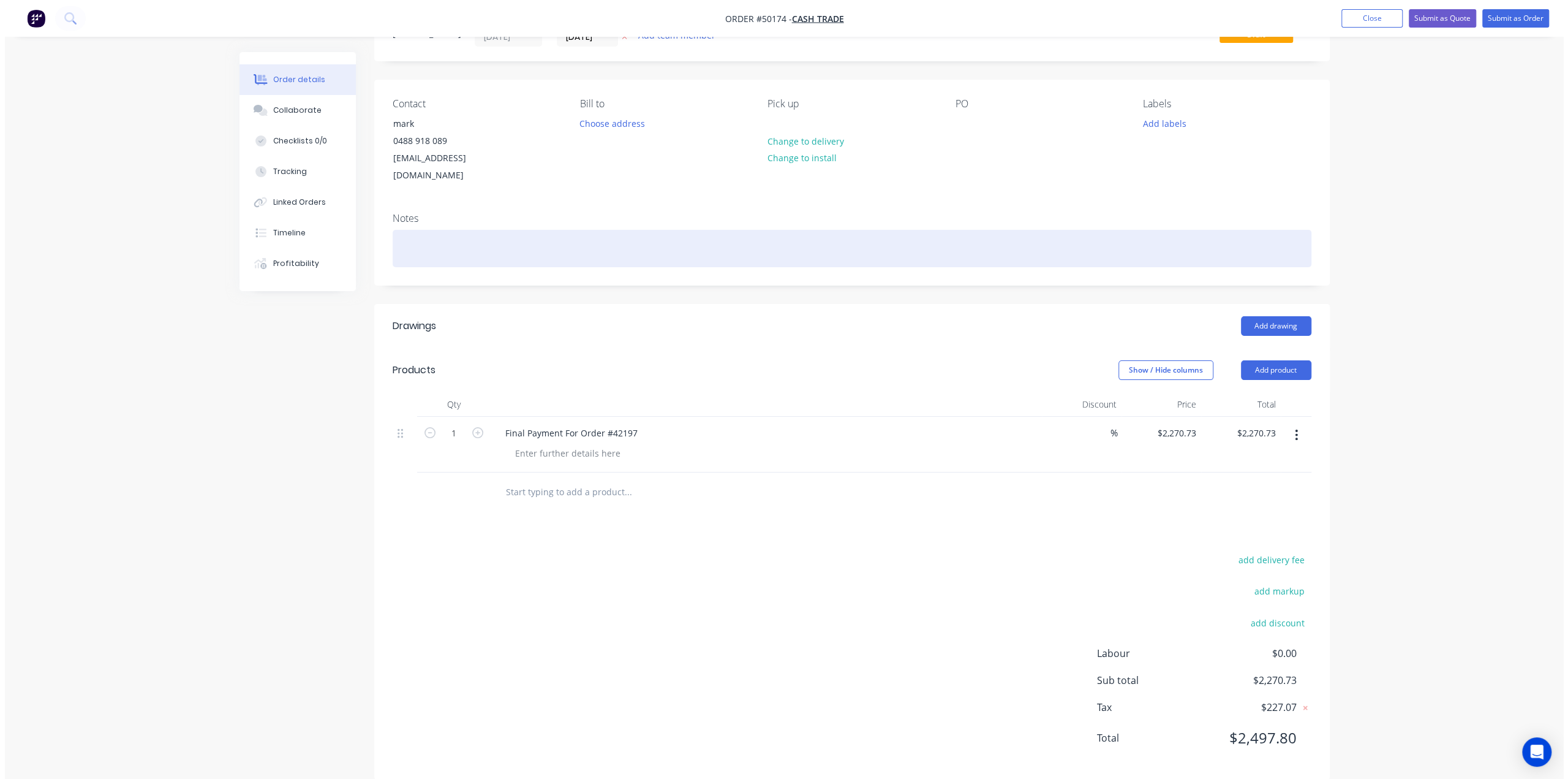
scroll to position [0, 0]
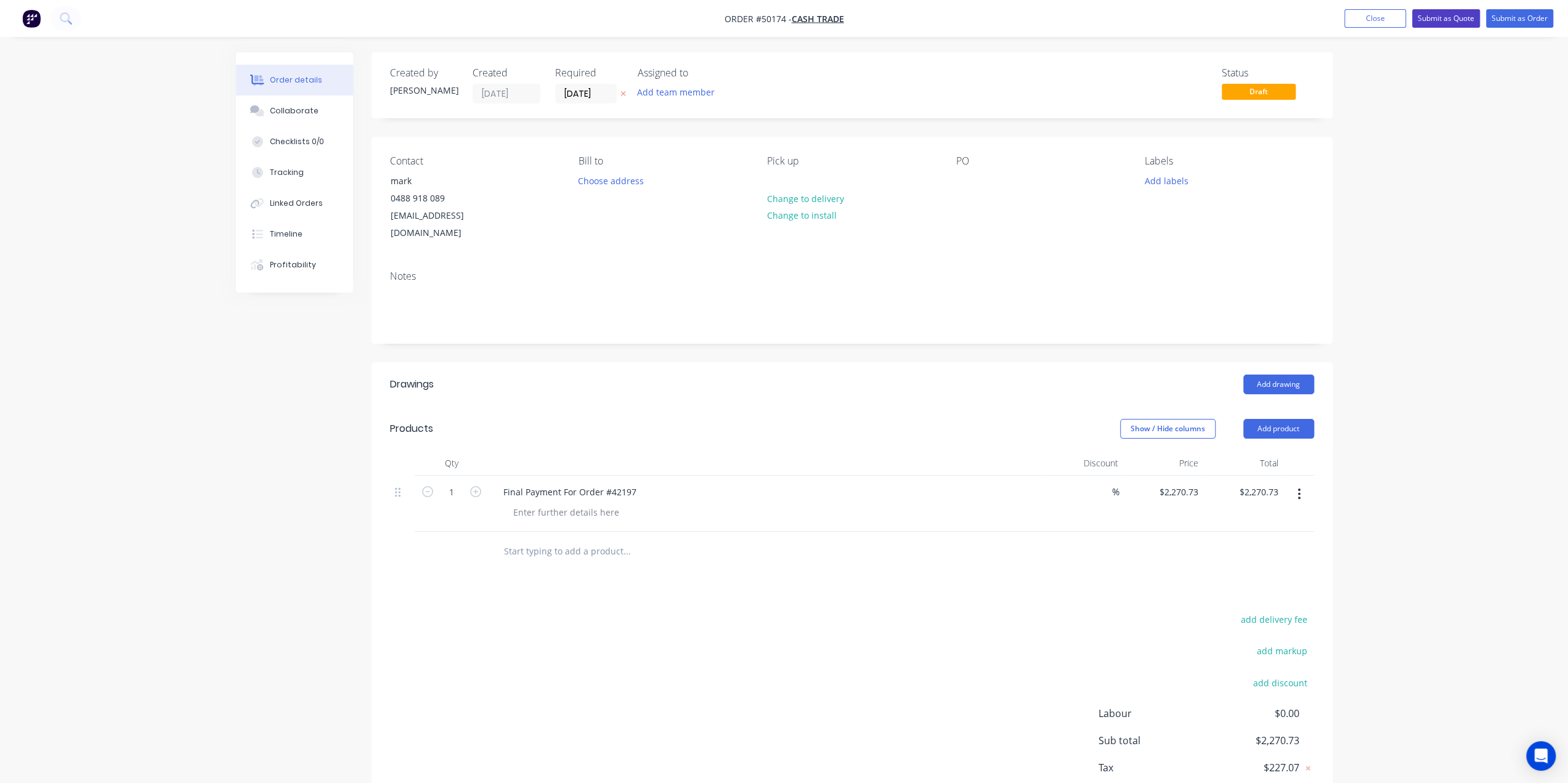
click at [1434, 15] on button "Submit as Quote" at bounding box center [1446, 18] width 68 height 18
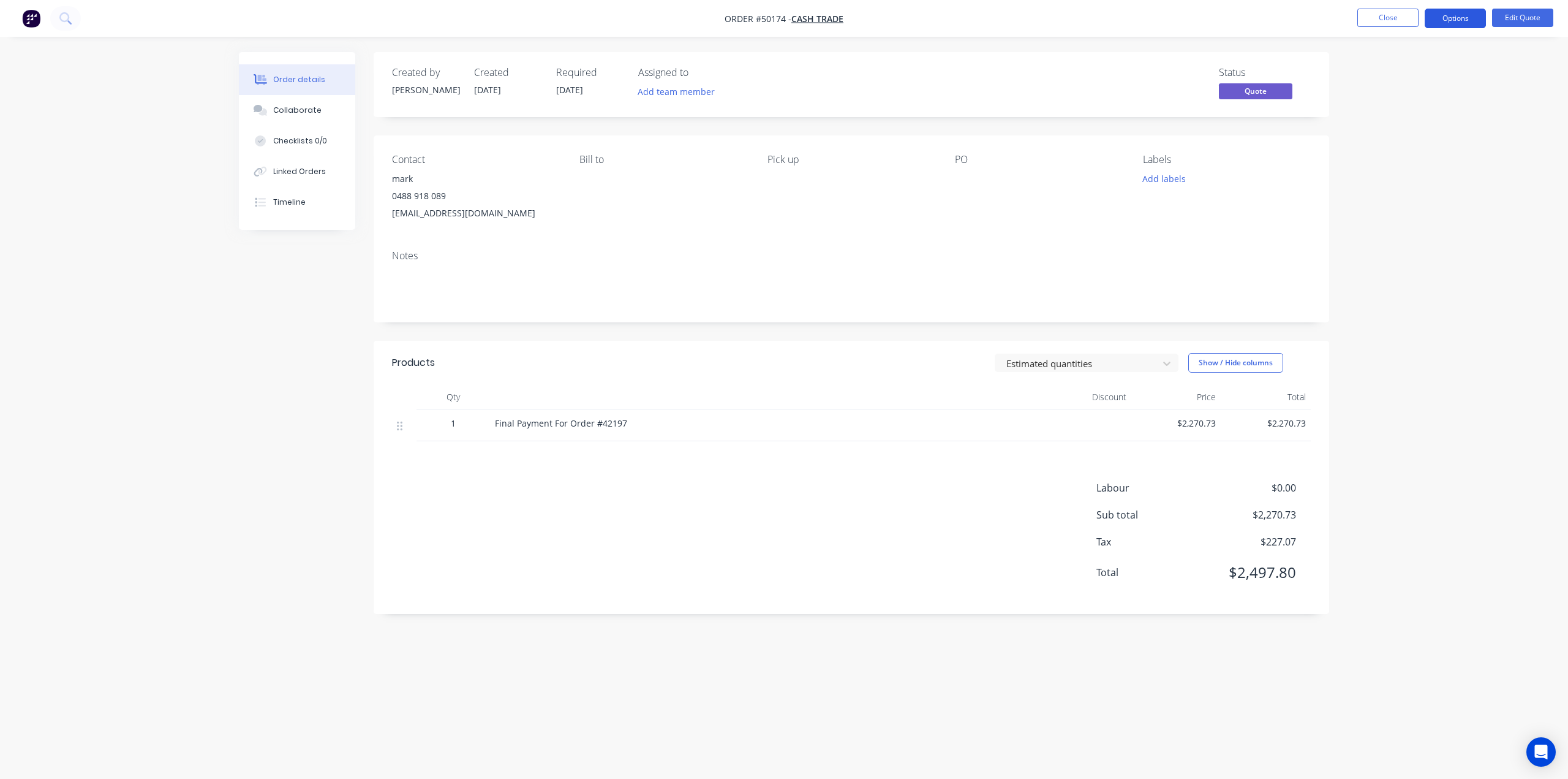
click at [1444, 19] on button "Options" at bounding box center [1456, 18] width 61 height 20
click at [1408, 95] on div "Proforma Invoice" at bounding box center [1418, 99] width 113 height 18
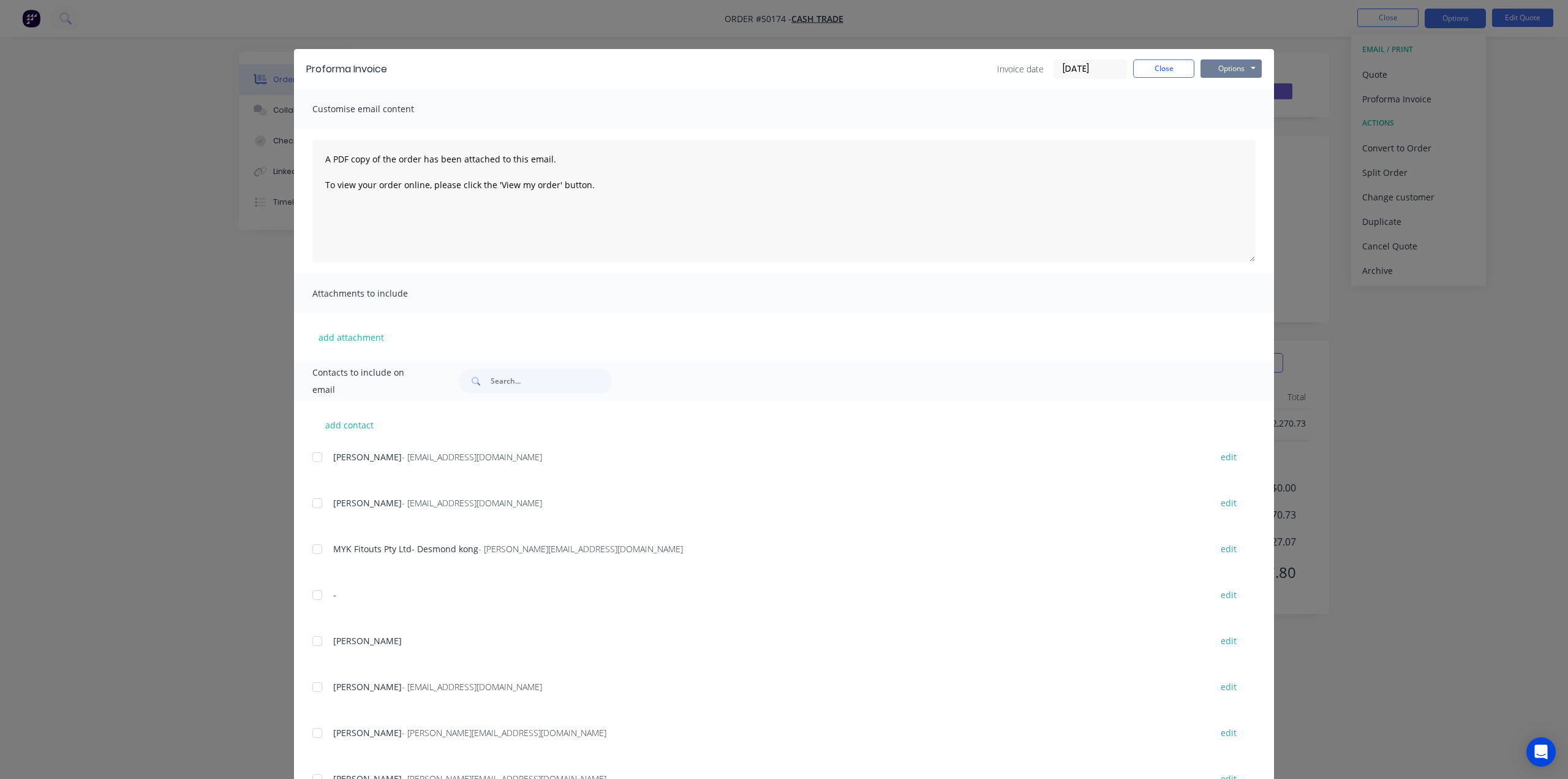
click at [1224, 73] on button "Options" at bounding box center [1231, 69] width 61 height 18
click at [1218, 106] on button "Print" at bounding box center [1239, 110] width 79 height 20
click at [131, 164] on div "Proforma Invoice Invoice date [DATE] Close Options Preview Print Email Customis…" at bounding box center [784, 390] width 1568 height 779
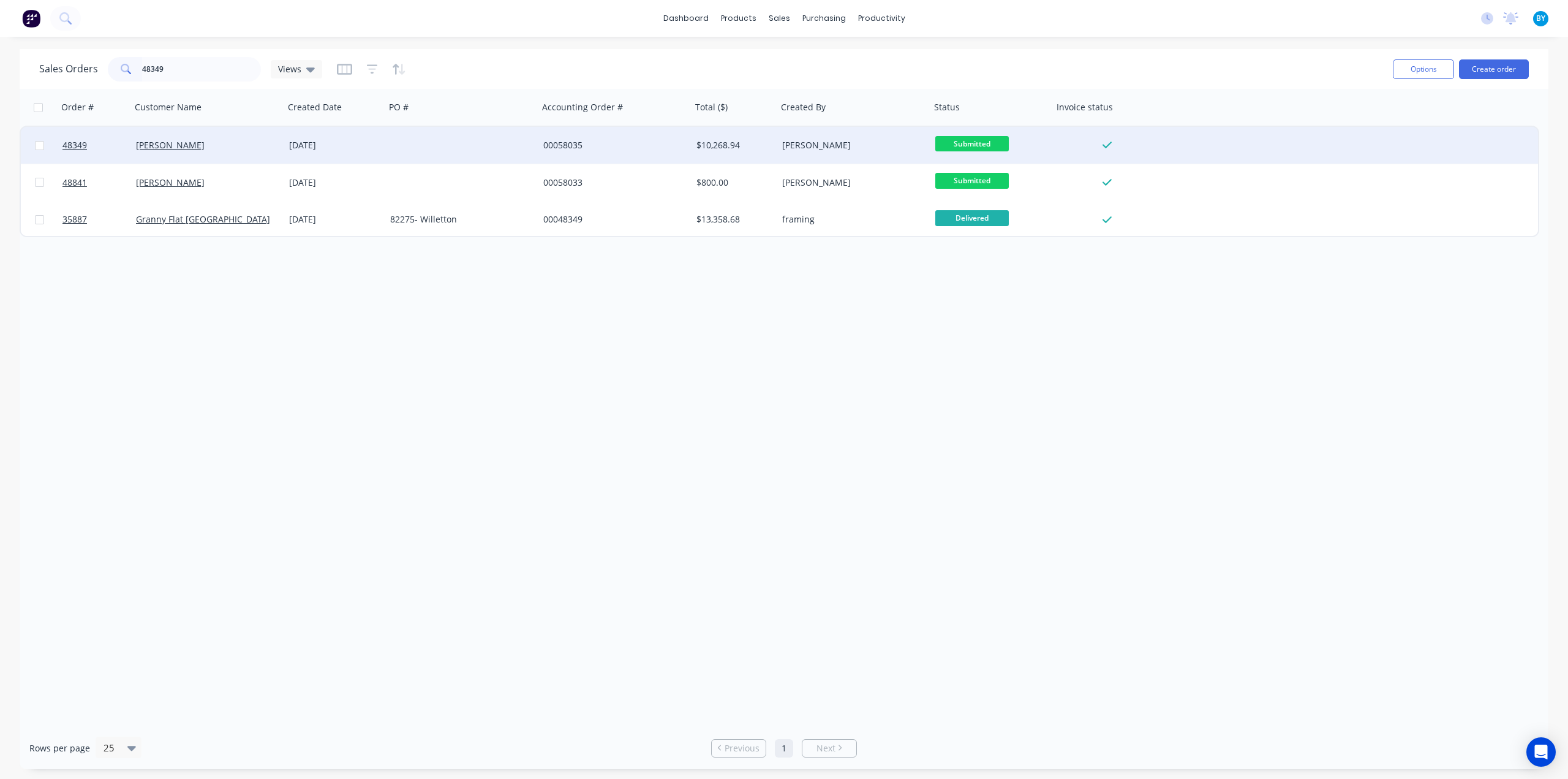
type input "48349"
click at [230, 145] on div "[PERSON_NAME]" at bounding box center [204, 145] width 136 height 13
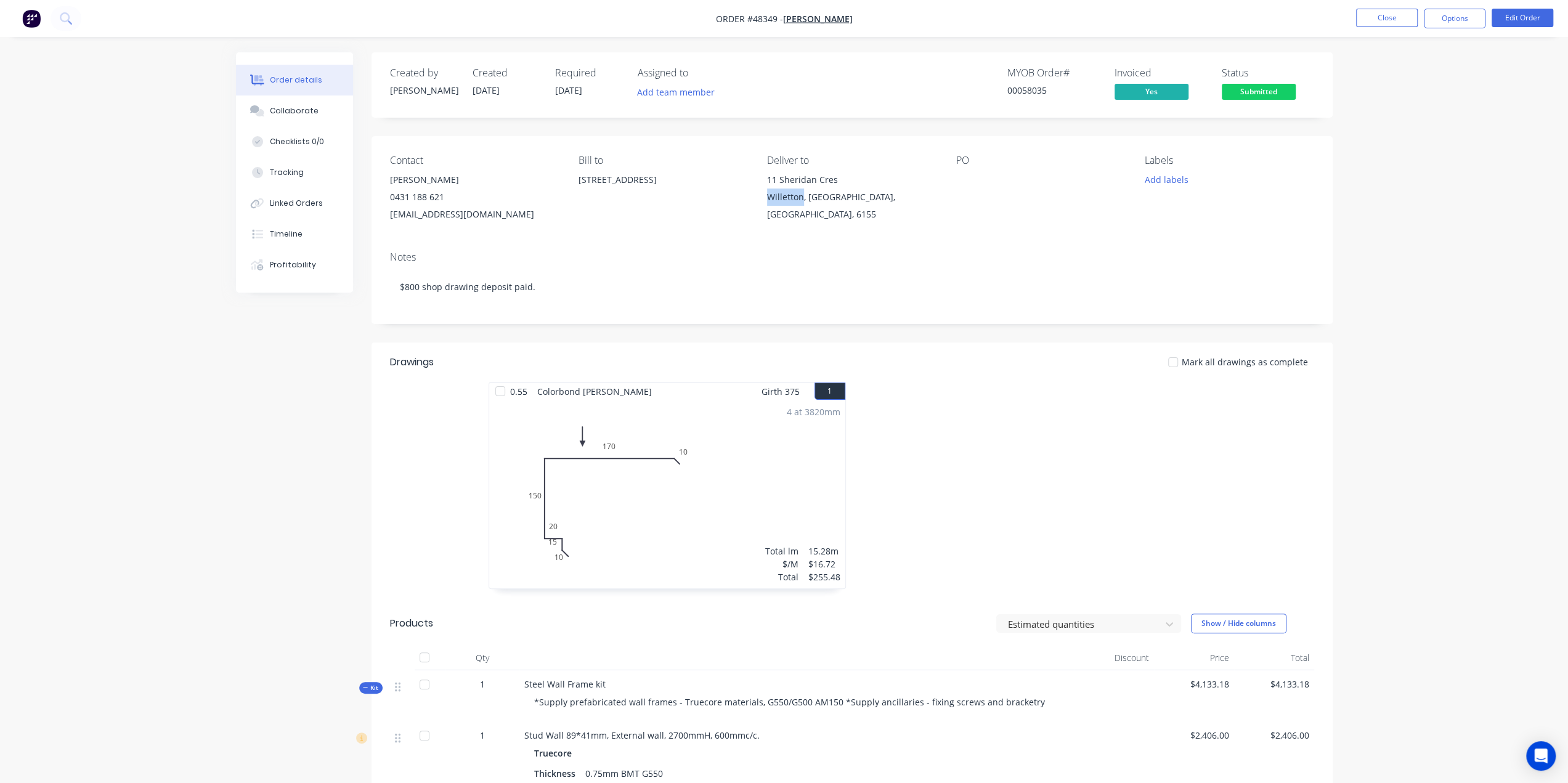
drag, startPoint x: 763, startPoint y: 198, endPoint x: 801, endPoint y: 200, distance: 38.1
click at [801, 200] on div "Contact Qingtao Li 0431 188 621 lcrenovation10@gmail.com Bill to 11 Sheridan Cr…" at bounding box center [852, 189] width 961 height 105
copy div "Willetton"
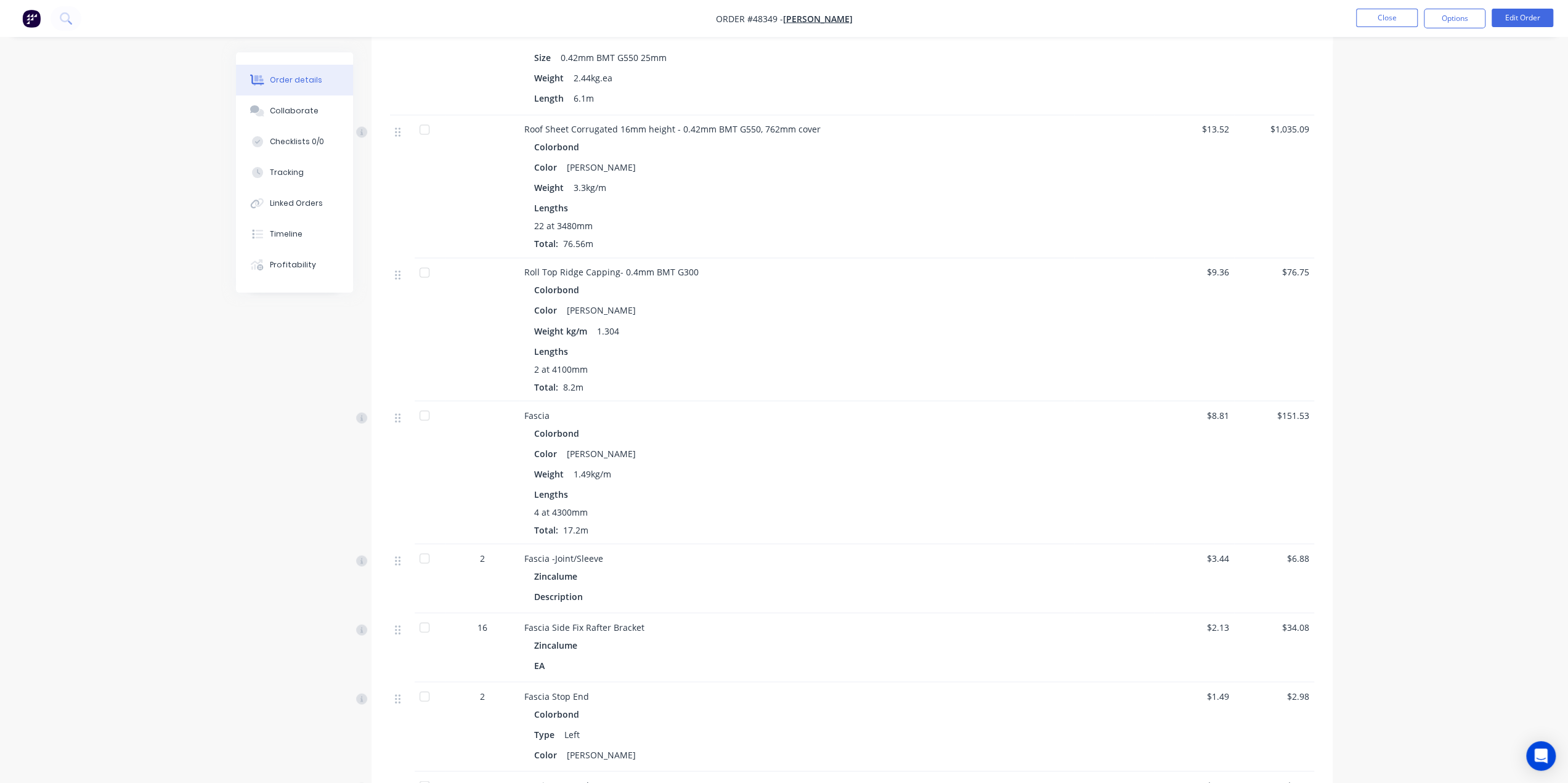
scroll to position [2176, 0]
